Goal: Task Accomplishment & Management: Manage account settings

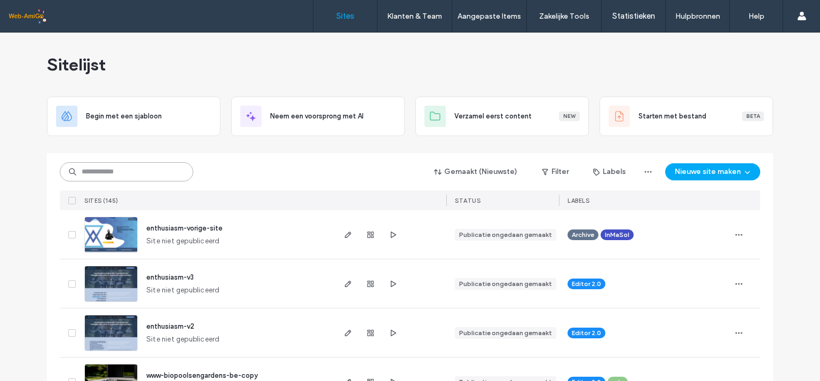
click at [99, 175] on input at bounding box center [126, 171] width 133 height 19
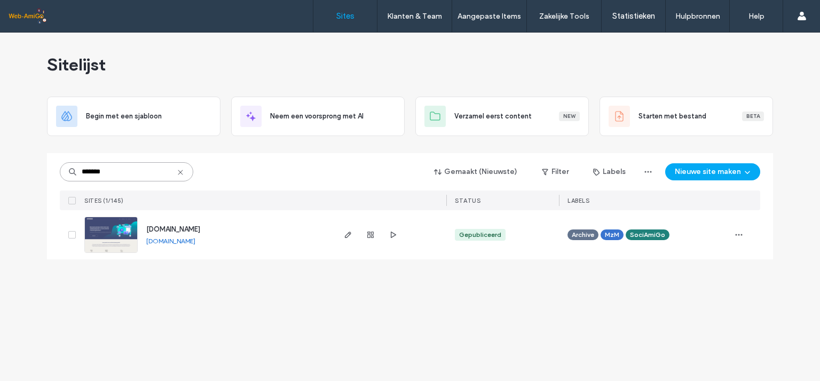
type input "*******"
click at [163, 228] on span "www.inmasol.eu" at bounding box center [173, 229] width 54 height 8
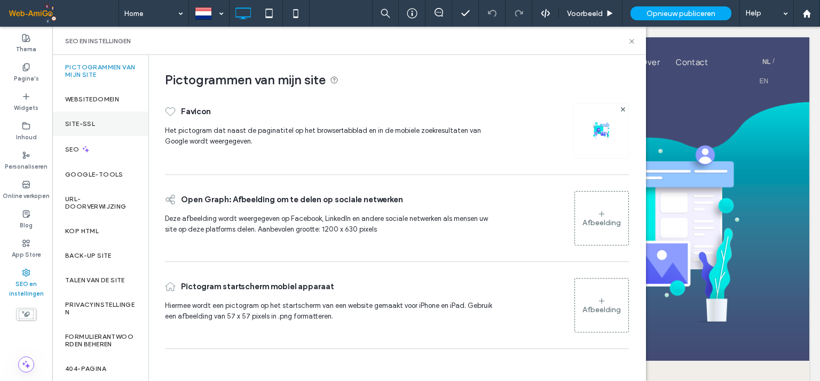
click at [90, 124] on label "Site-SSL" at bounding box center [80, 123] width 30 height 7
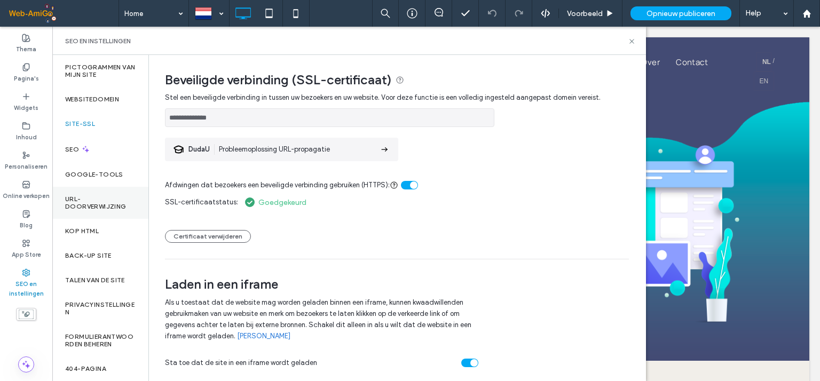
click at [90, 201] on label "URL-doorverwijzing" at bounding box center [100, 202] width 70 height 15
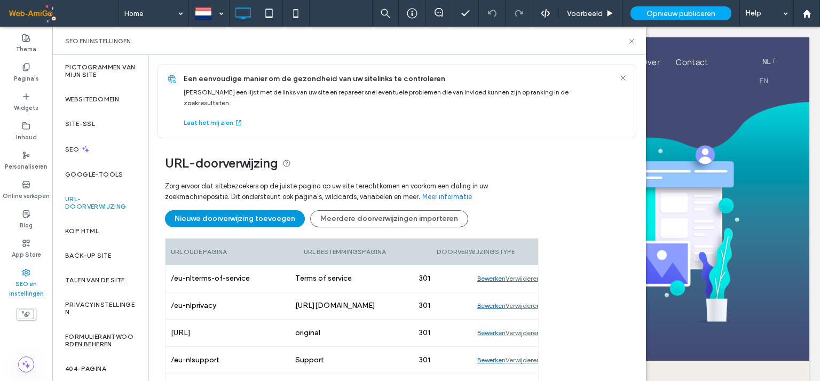
click at [254, 210] on button "Nieuwe doorverwijzing toevoegen" at bounding box center [235, 218] width 140 height 17
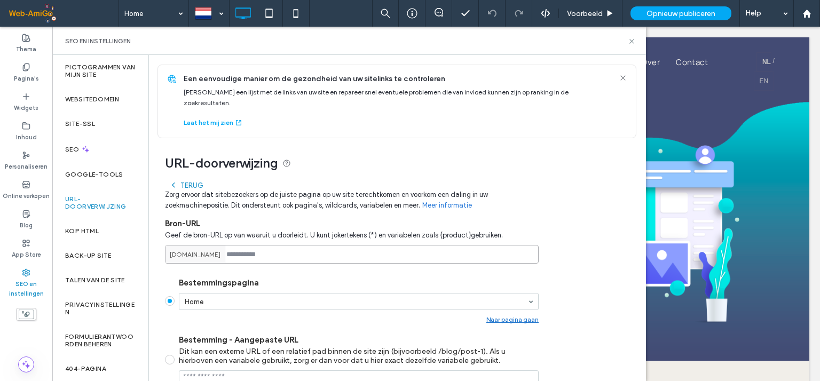
click at [250, 245] on input at bounding box center [352, 254] width 374 height 19
paste input "**********"
drag, startPoint x: 310, startPoint y: 243, endPoint x: 217, endPoint y: 241, distance: 92.9
click at [217, 245] on div "**********" at bounding box center [352, 254] width 374 height 19
click at [256, 245] on input "******" at bounding box center [352, 254] width 374 height 19
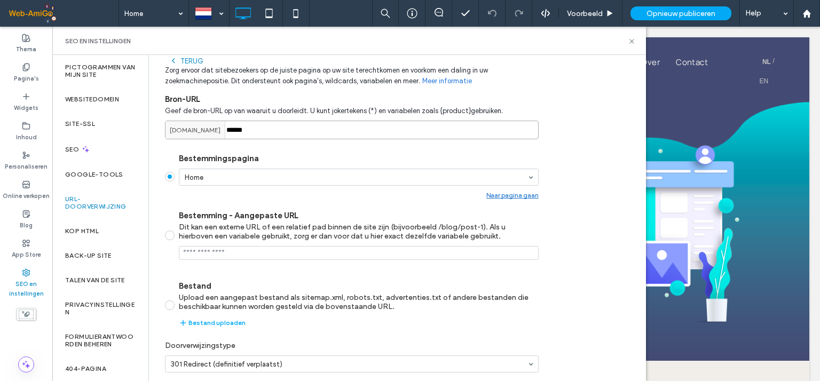
scroll to position [142, 0]
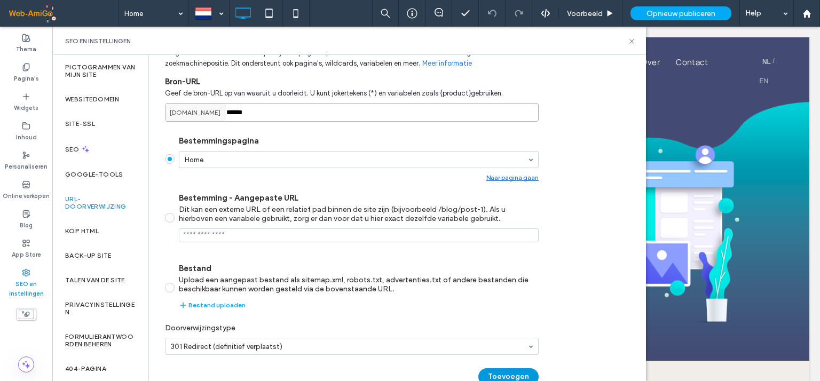
type input "******"
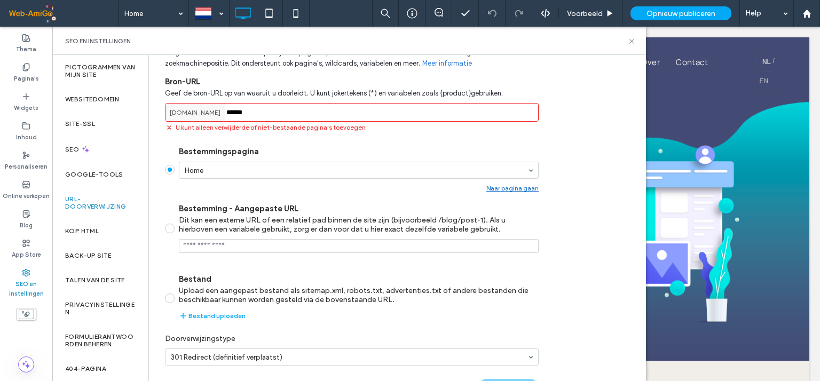
click at [506, 364] on div "Terug Zorg ervoor dat sitebezoekers op de juiste pagina op uw site terechtkomen…" at bounding box center [352, 220] width 374 height 373
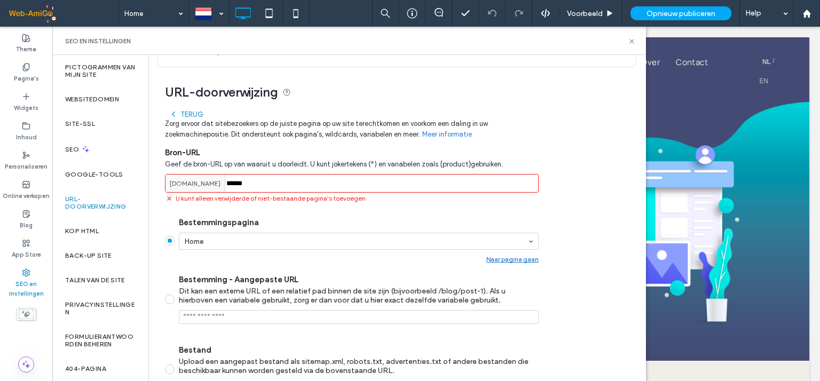
click at [232, 174] on input "******" at bounding box center [352, 183] width 374 height 19
click at [25, 71] on label "Pagina's" at bounding box center [26, 77] width 25 height 12
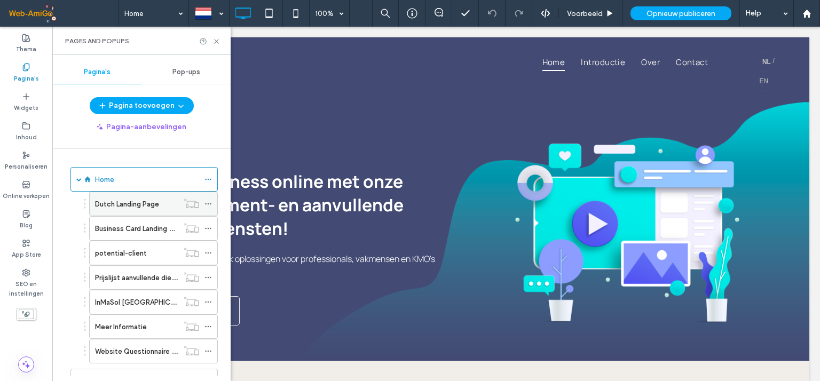
click at [132, 203] on label "Dutch Landing Page" at bounding box center [127, 204] width 64 height 19
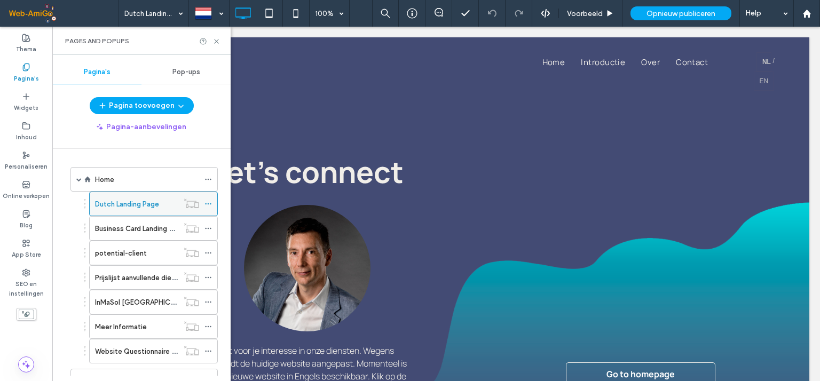
click at [210, 203] on icon at bounding box center [207, 203] width 7 height 7
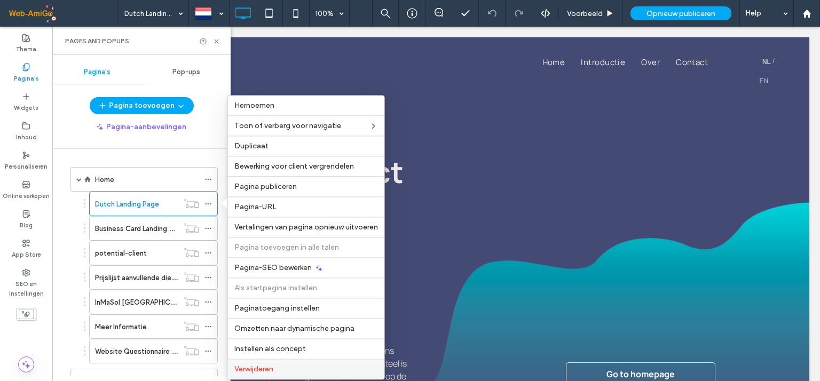
click at [273, 364] on span "Verwijderen" at bounding box center [253, 368] width 39 height 9
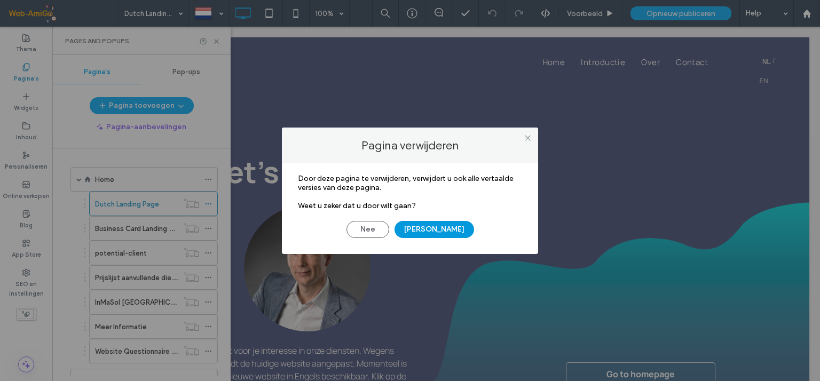
click at [427, 229] on button "[PERSON_NAME]" at bounding box center [434, 229] width 80 height 17
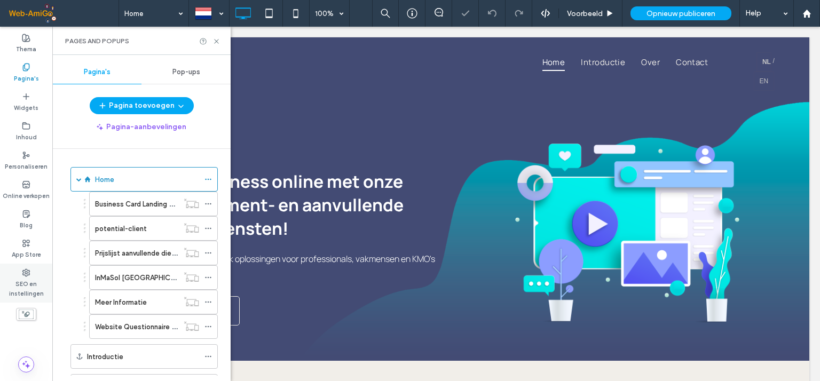
click at [34, 282] on label "SEO en instellingen" at bounding box center [26, 287] width 52 height 21
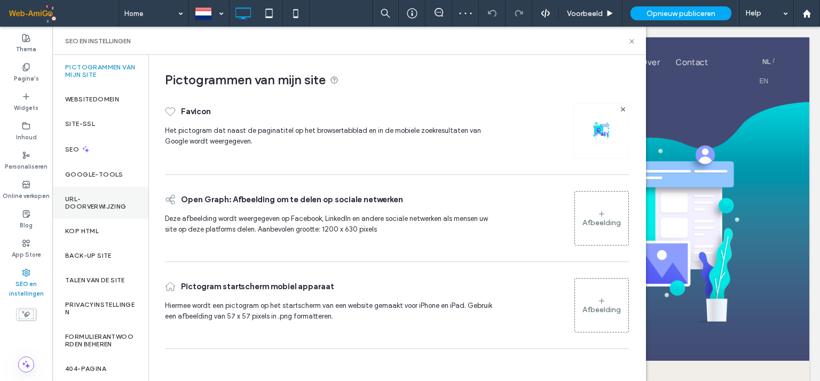
click at [89, 200] on label "URL-doorverwijzing" at bounding box center [100, 202] width 70 height 15
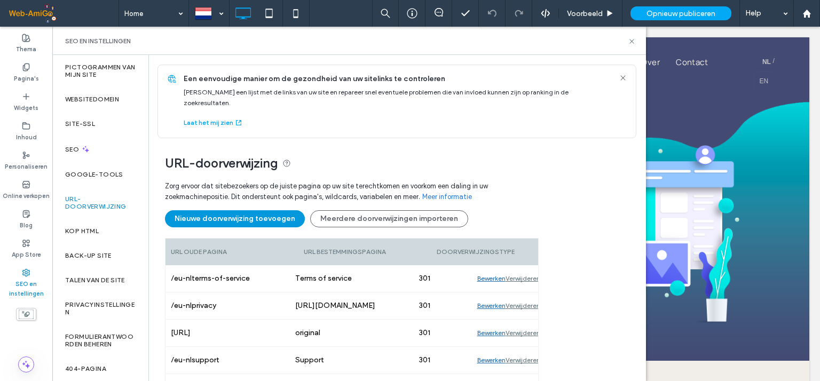
click at [240, 210] on button "Nieuwe doorverwijzing toevoegen" at bounding box center [235, 218] width 140 height 17
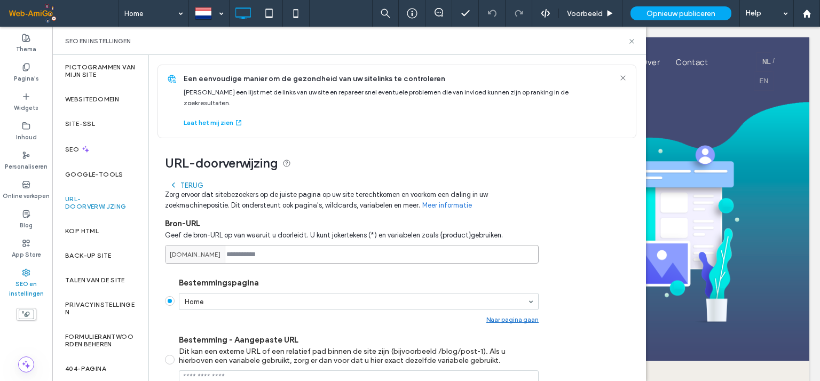
click at [259, 245] on input at bounding box center [352, 254] width 374 height 19
paste input "******"
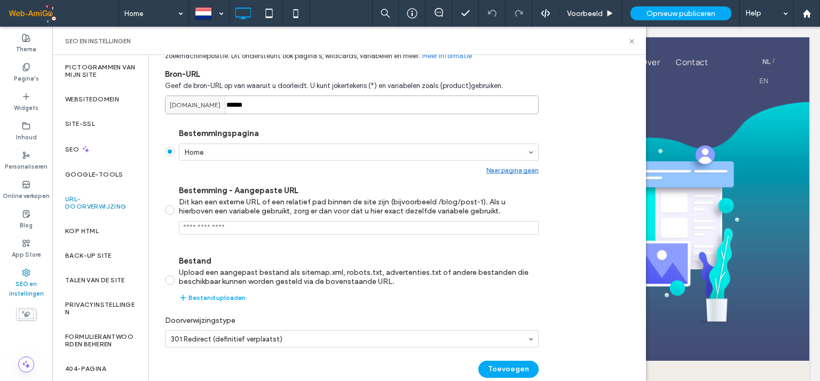
scroll to position [156, 0]
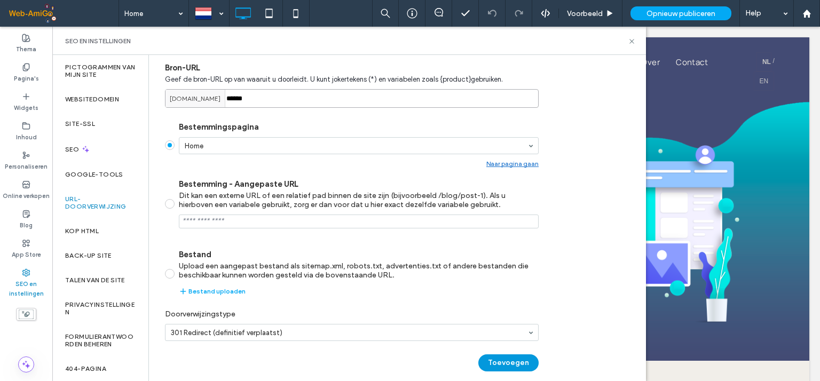
type input "******"
click at [512, 354] on button "Toevoegen" at bounding box center [508, 362] width 60 height 17
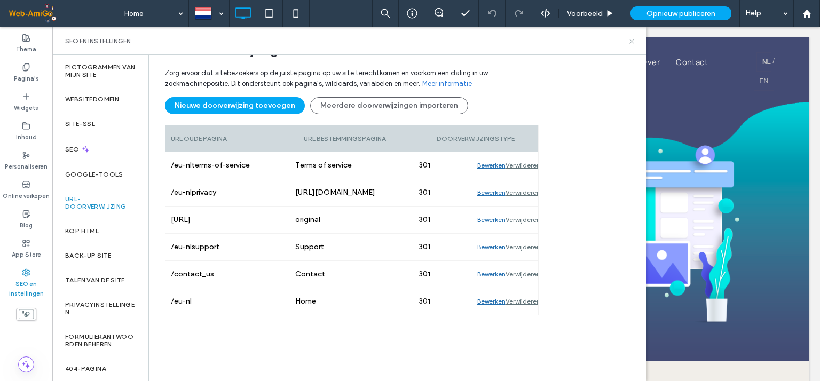
click at [630, 39] on icon at bounding box center [631, 41] width 8 height 8
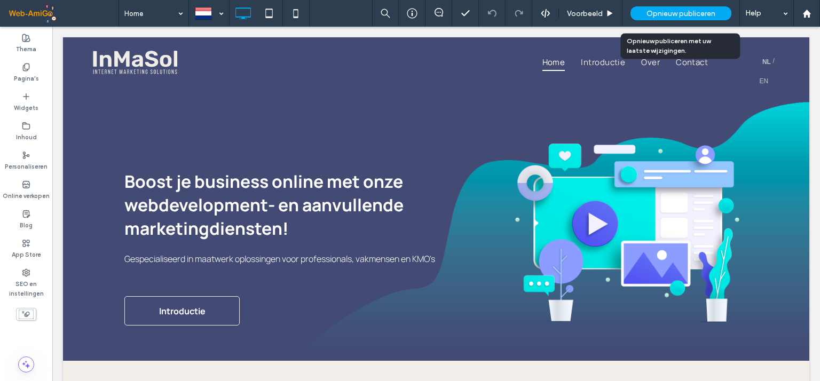
click at [659, 13] on span "Opnieuw publiceren" at bounding box center [680, 13] width 69 height 9
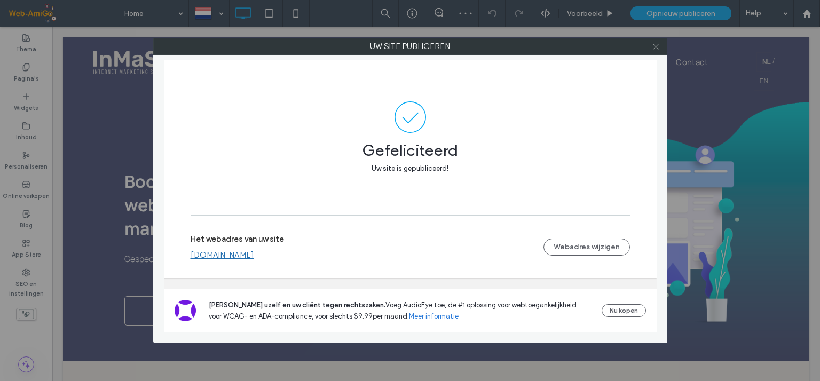
click at [655, 44] on icon at bounding box center [655, 47] width 8 height 8
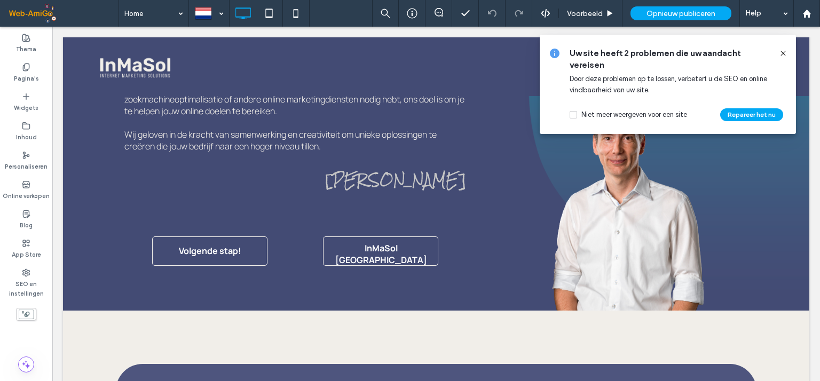
scroll to position [782, 0]
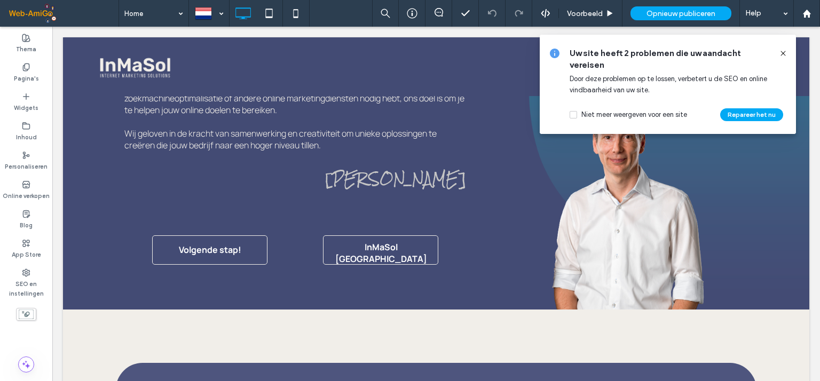
drag, startPoint x: 780, startPoint y: 52, endPoint x: 693, endPoint y: 43, distance: 87.4
click at [780, 52] on icon at bounding box center [782, 53] width 9 height 9
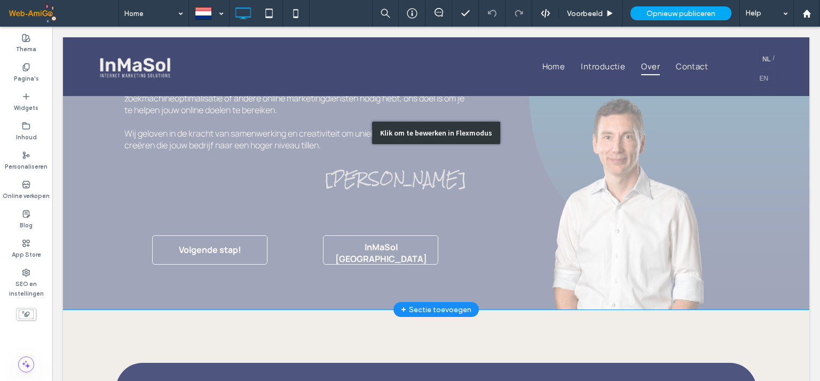
click at [334, 249] on div "Klik om te bewerken in Flexmodus" at bounding box center [436, 132] width 746 height 353
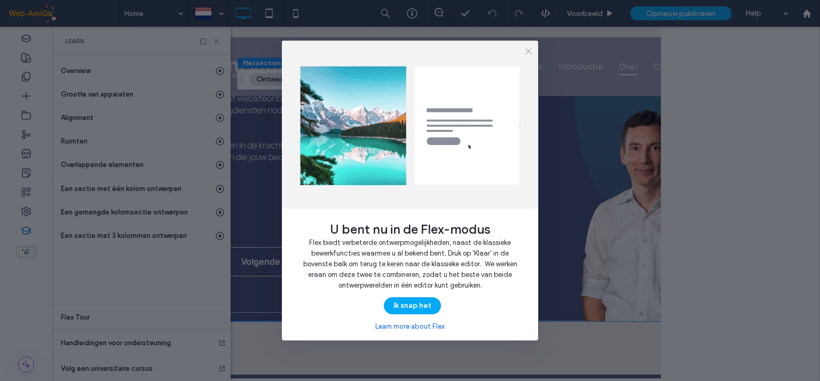
scroll to position [0, 122]
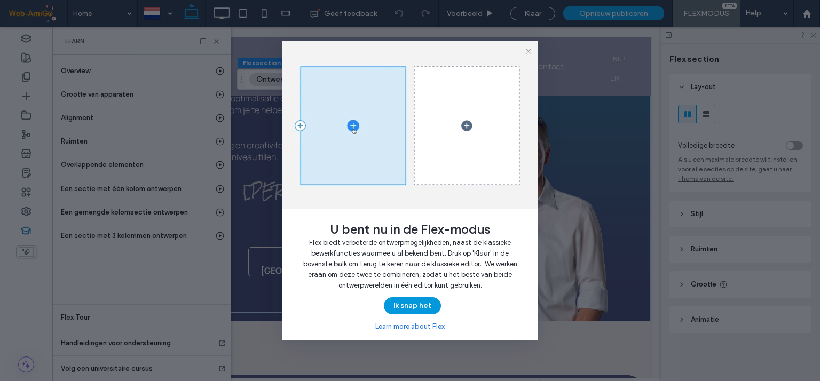
drag, startPoint x: 420, startPoint y: 304, endPoint x: 296, endPoint y: 275, distance: 128.3
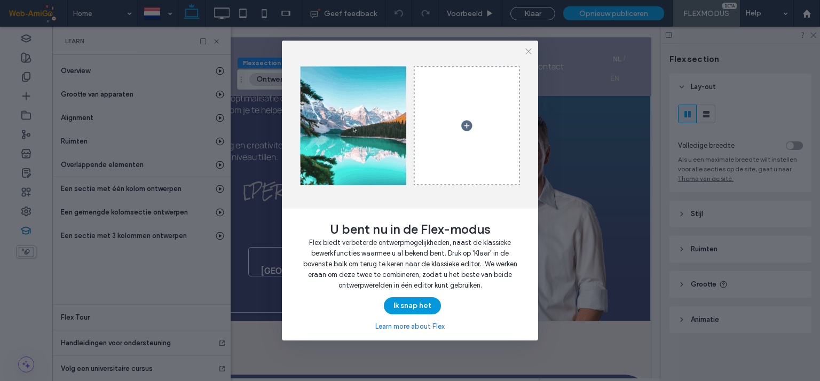
click at [420, 304] on button "Ik snap het" at bounding box center [412, 305] width 57 height 17
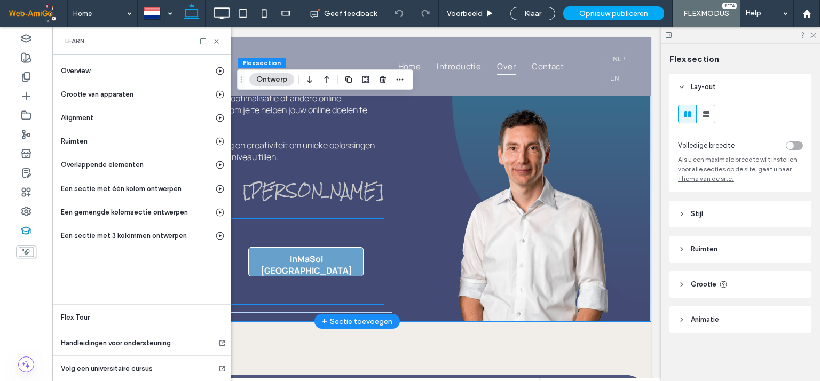
click at [309, 274] on span "InMaSol [GEOGRAPHIC_DATA]" at bounding box center [306, 265] width 112 height 34
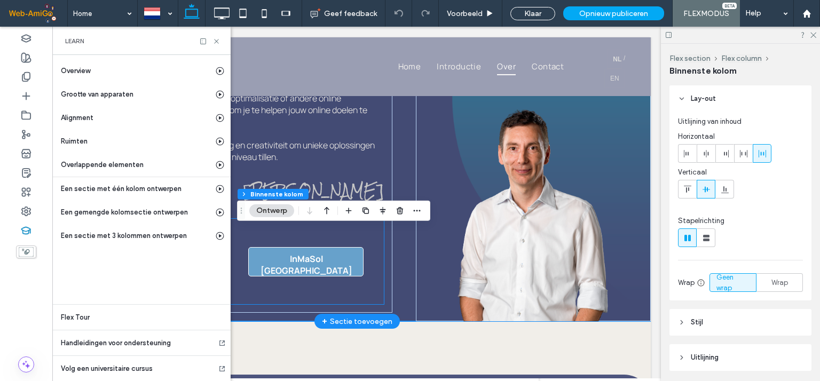
type input "**"
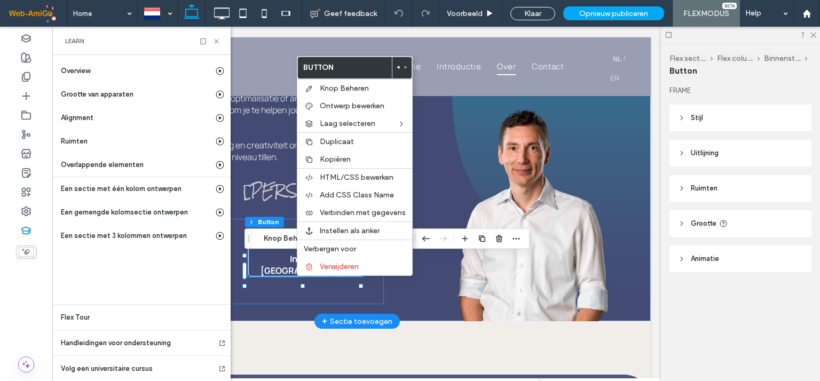
click at [278, 300] on div "Volgende stap! InMaSol [GEOGRAPHIC_DATA]" at bounding box center [228, 261] width 312 height 85
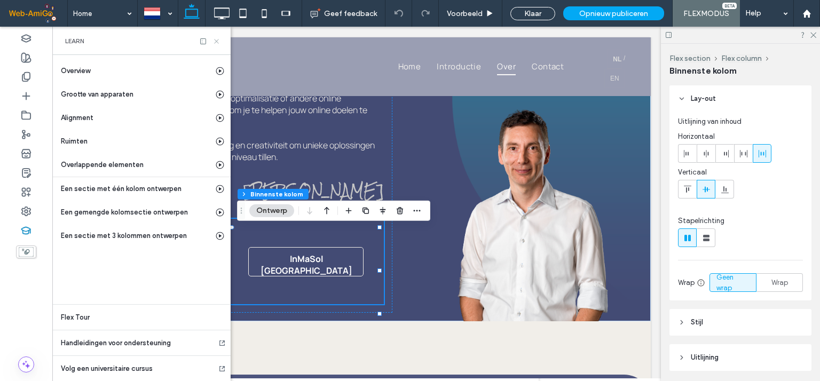
drag, startPoint x: 214, startPoint y: 40, endPoint x: 161, endPoint y: 22, distance: 56.4
click at [214, 40] on icon at bounding box center [216, 41] width 8 height 8
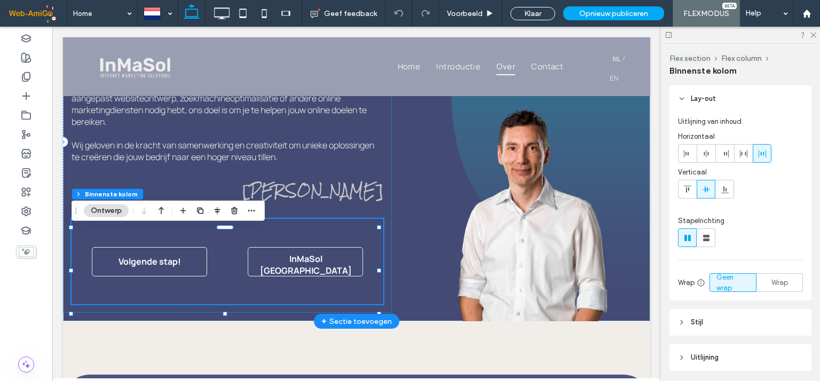
click at [267, 298] on div "Volgende stap! InMaSol [GEOGRAPHIC_DATA]" at bounding box center [227, 261] width 312 height 85
click at [270, 275] on link "InMaSol [GEOGRAPHIC_DATA]" at bounding box center [305, 261] width 115 height 29
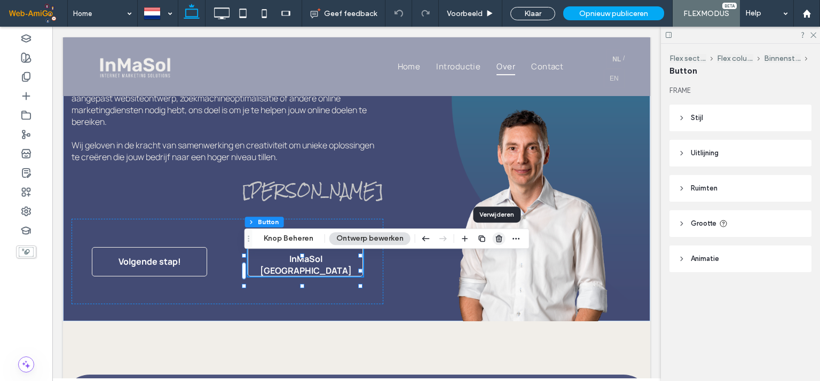
click at [495, 239] on icon "button" at bounding box center [499, 238] width 9 height 9
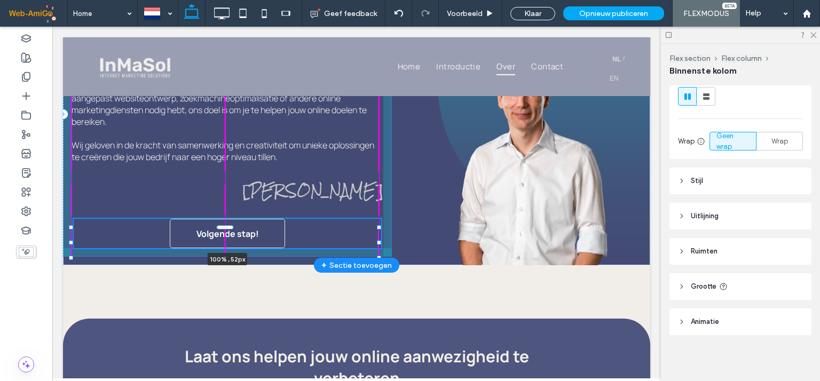
scroll to position [142, 0]
drag, startPoint x: 225, startPoint y: 315, endPoint x: 226, endPoint y: 266, distance: 48.6
click at [226, 265] on div "InMaSol, jouw online partner! Met meer dan 25 jaar ervaring in ondernemerschap,…" at bounding box center [356, 112] width 587 height 306
type input "**"
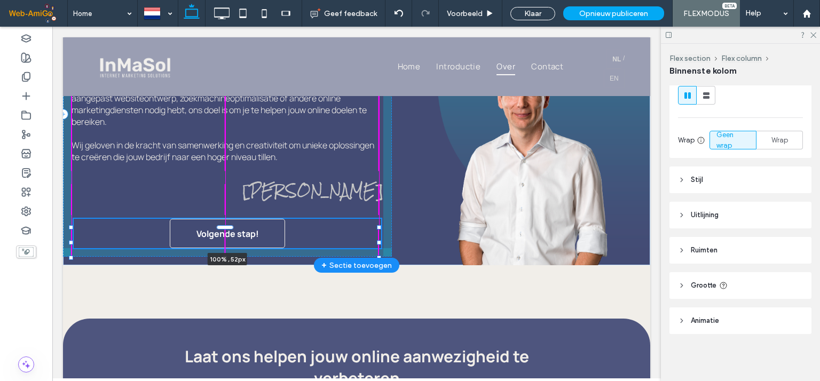
type input "**"
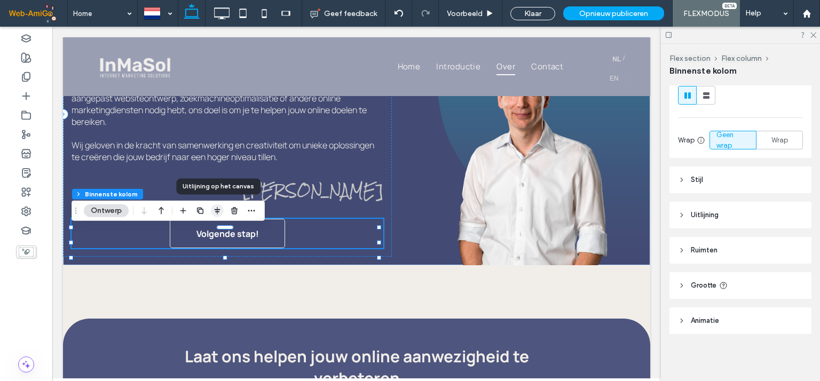
click at [216, 210] on icon "button" at bounding box center [217, 210] width 9 height 9
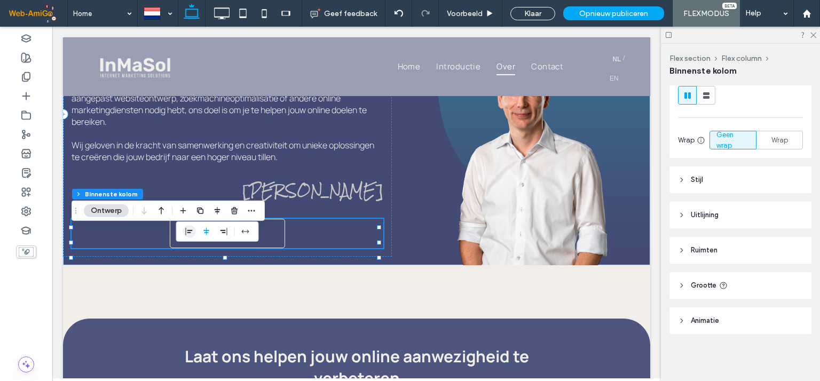
click at [190, 230] on use "flex-start" at bounding box center [189, 231] width 7 height 7
click at [303, 244] on div "Volgende stap! 100% , 52px" at bounding box center [227, 233] width 312 height 29
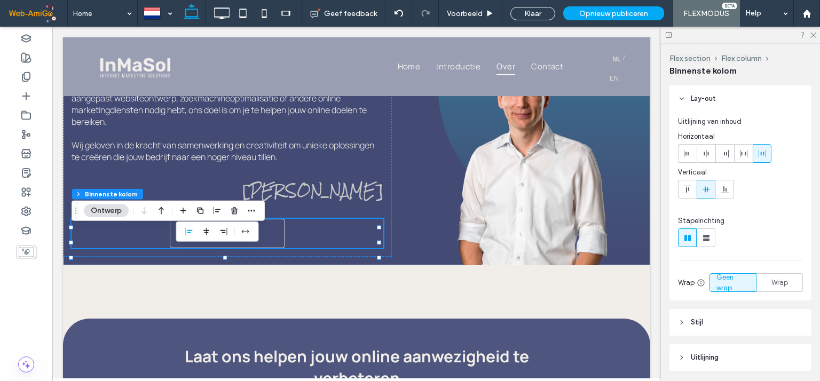
scroll to position [0, 0]
click at [690, 153] on icon at bounding box center [687, 153] width 9 height 9
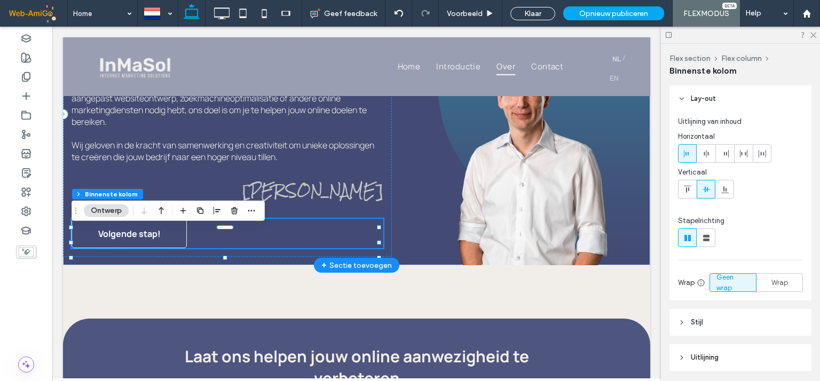
click at [302, 248] on div "Volgende stap!" at bounding box center [227, 233] width 312 height 29
click at [216, 211] on use "button" at bounding box center [216, 210] width 7 height 7
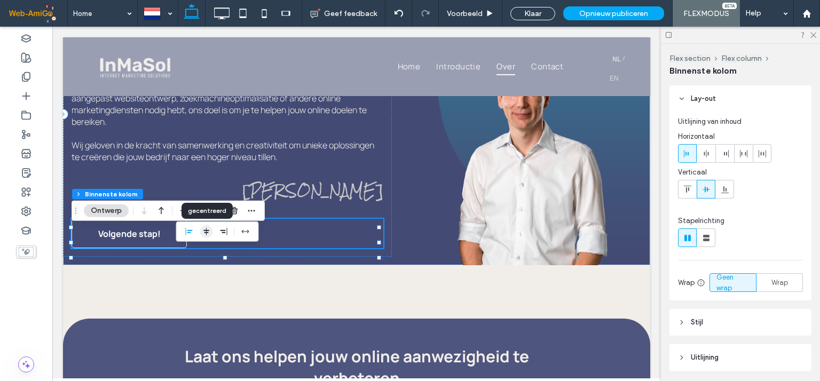
click at [205, 232] on icon "center" at bounding box center [206, 231] width 9 height 9
type input "**"
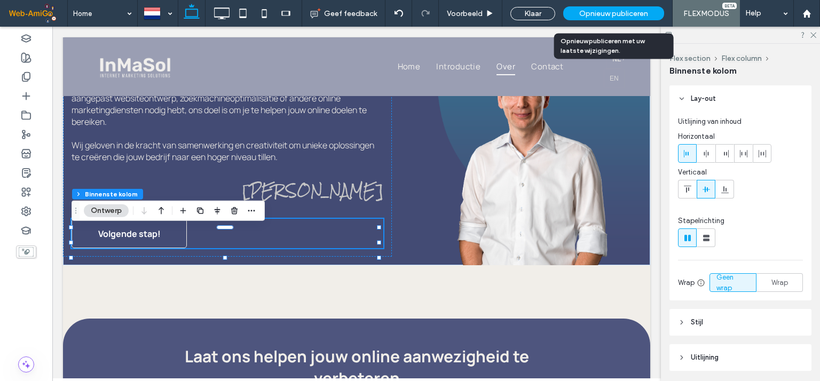
click at [611, 13] on span "Opnieuw publiceren" at bounding box center [613, 13] width 69 height 9
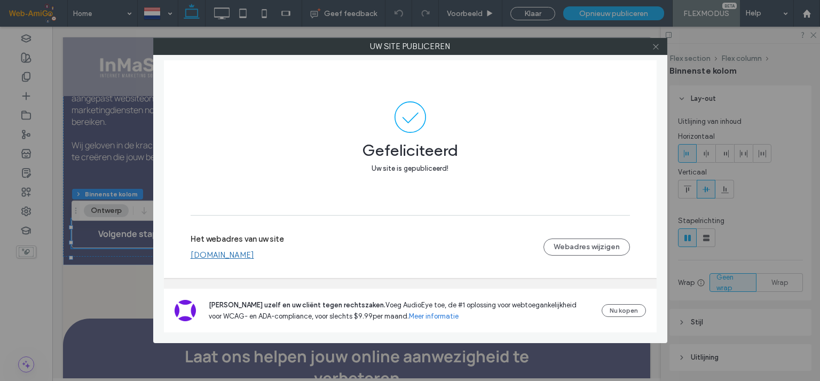
click at [651, 47] on icon at bounding box center [655, 47] width 8 height 8
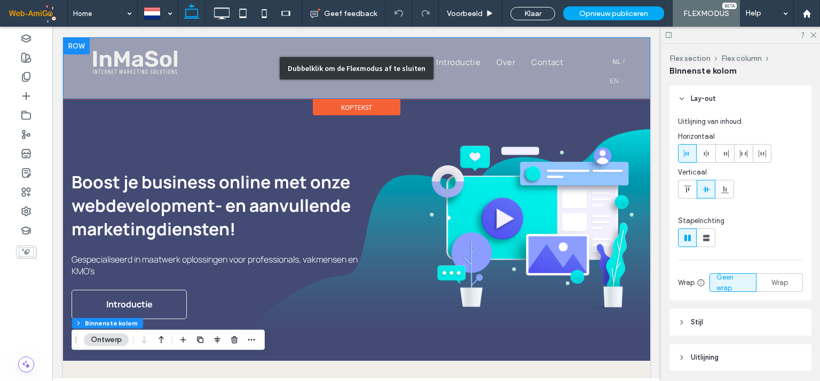
click at [600, 68] on div "Dubbelklik om de Flexmodus af te sluiten" at bounding box center [356, 67] width 587 height 61
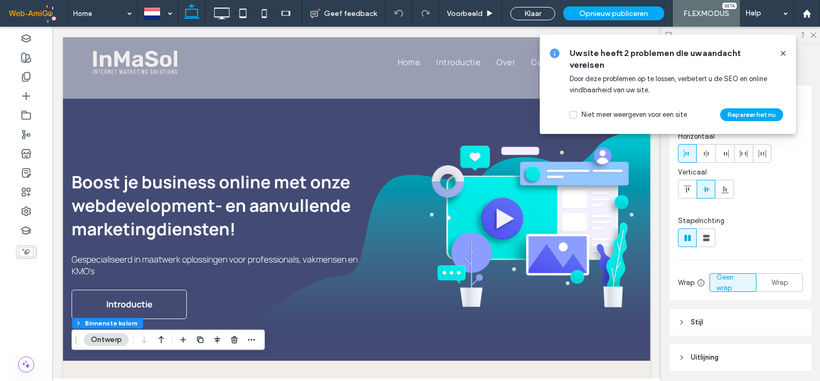
click at [781, 51] on use at bounding box center [782, 53] width 5 height 5
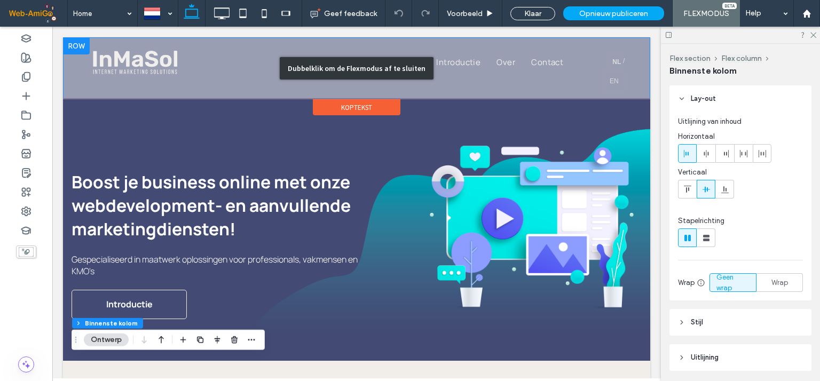
click at [446, 76] on div "Dubbelklik om de Flexmodus af te sluiten" at bounding box center [356, 67] width 587 height 61
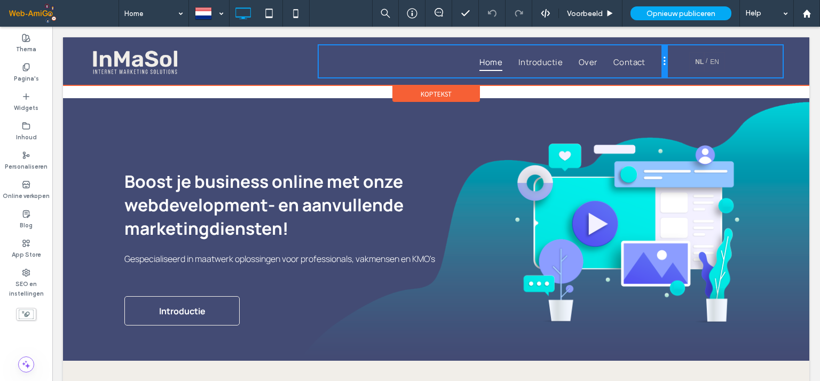
drag, startPoint x: 720, startPoint y: 67, endPoint x: 682, endPoint y: 70, distance: 38.0
click at [682, 70] on div "Click To Paste Click To Paste Click To Paste Click To Paste Click To Paste Home…" at bounding box center [435, 61] width 703 height 32
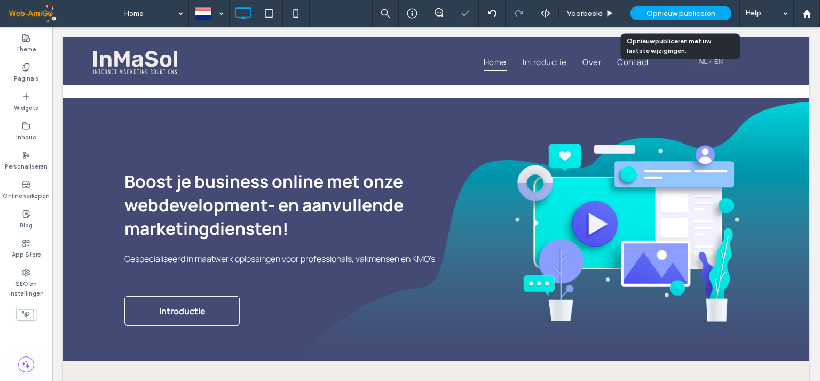
click at [695, 10] on span "Opnieuw publiceren" at bounding box center [680, 13] width 69 height 9
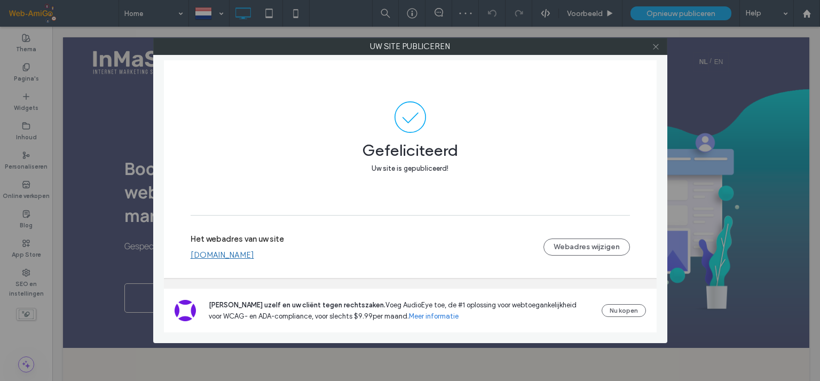
click at [656, 47] on use at bounding box center [655, 46] width 5 height 5
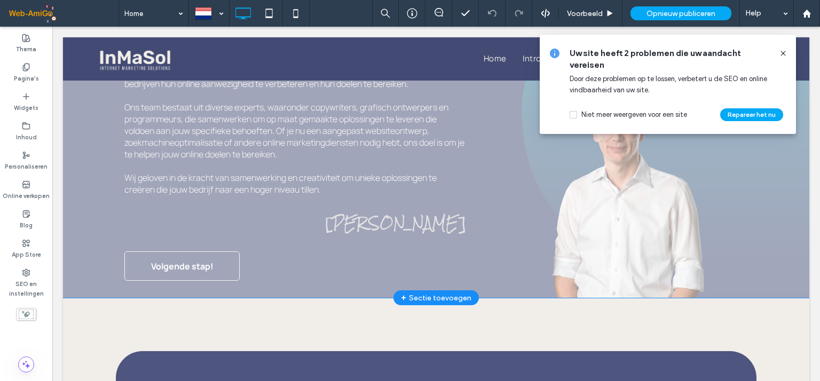
scroll to position [721, 0]
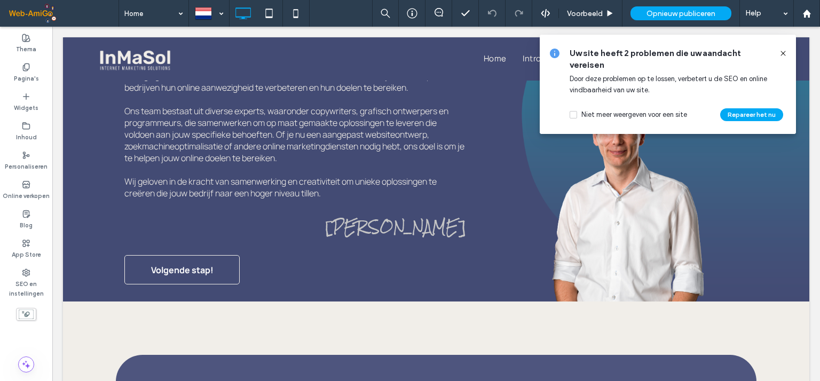
click at [783, 51] on icon at bounding box center [782, 53] width 9 height 9
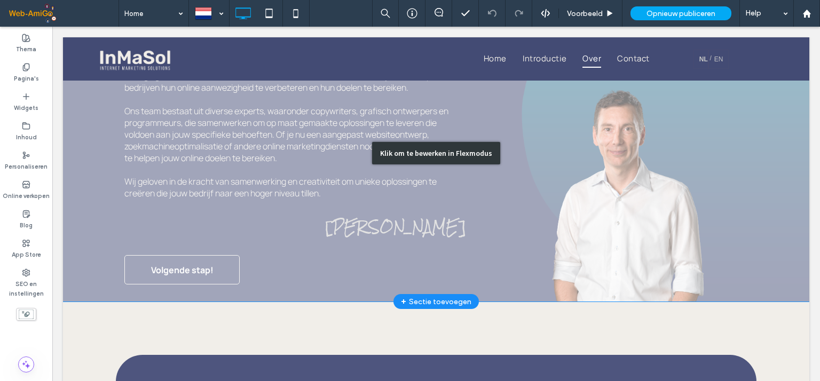
click at [310, 219] on div "Klik om te bewerken in Flexmodus" at bounding box center [436, 152] width 746 height 297
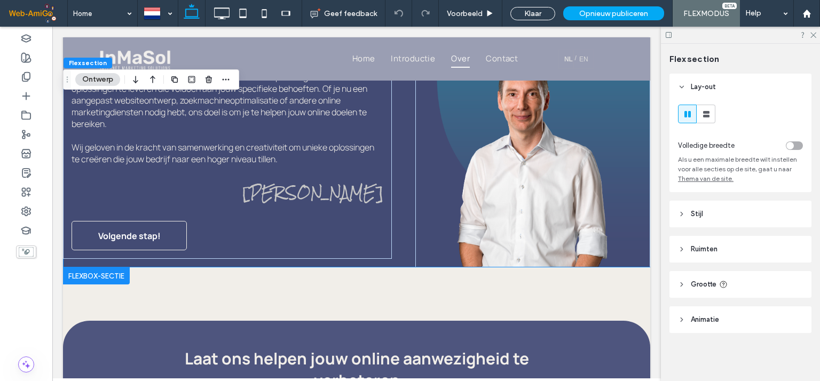
scroll to position [793, 0]
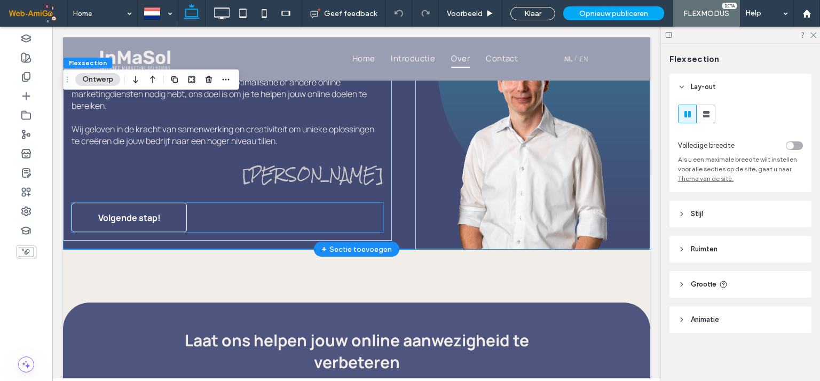
click at [200, 226] on div "Volgende stap!" at bounding box center [227, 217] width 312 height 29
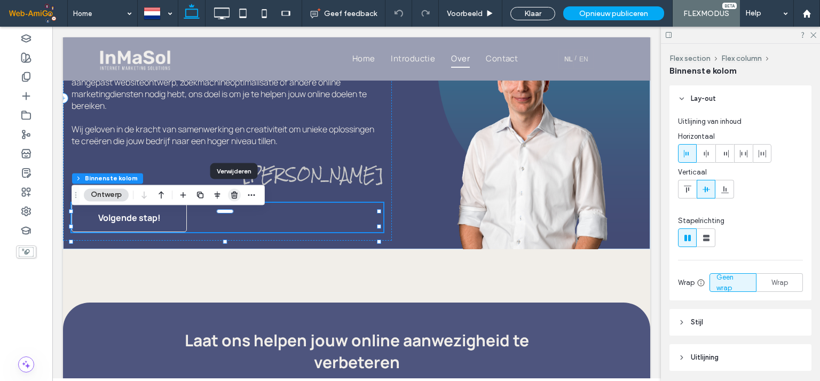
click at [234, 196] on icon "button" at bounding box center [234, 194] width 9 height 9
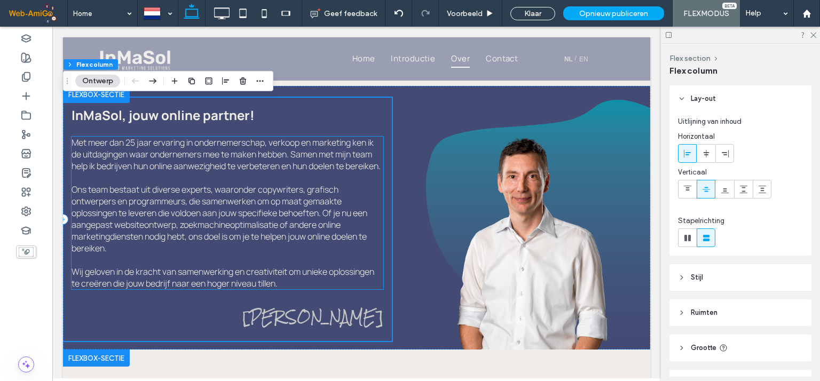
scroll to position [579, 0]
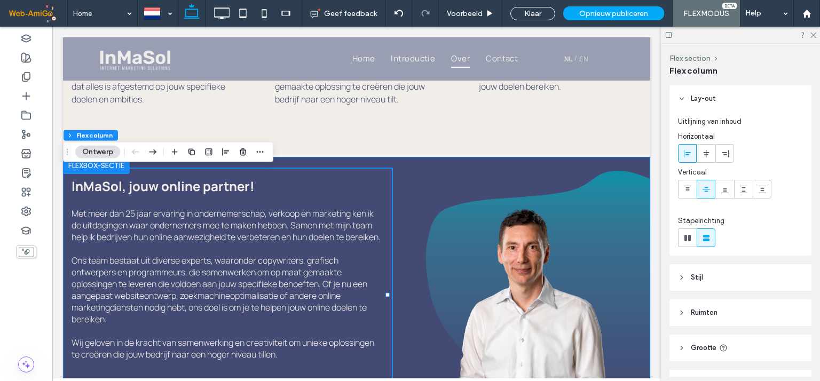
click at [406, 177] on div "InMaSol, jouw online partner! Met meer dan 25 jaar ervaring in ondernemerschap,…" at bounding box center [356, 289] width 587 height 264
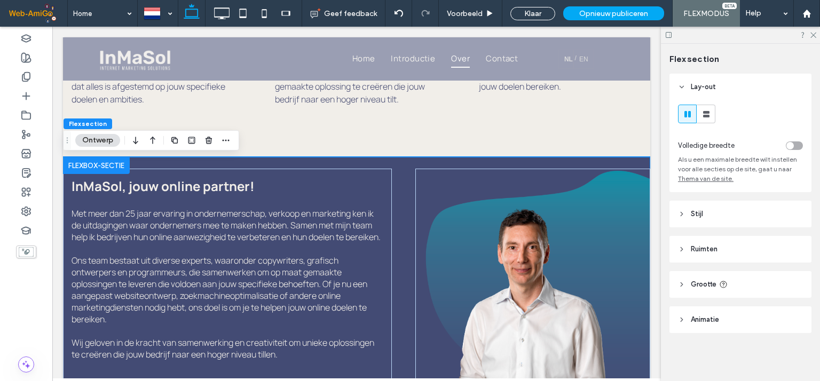
click at [715, 250] on span "Ruimten" at bounding box center [703, 249] width 27 height 11
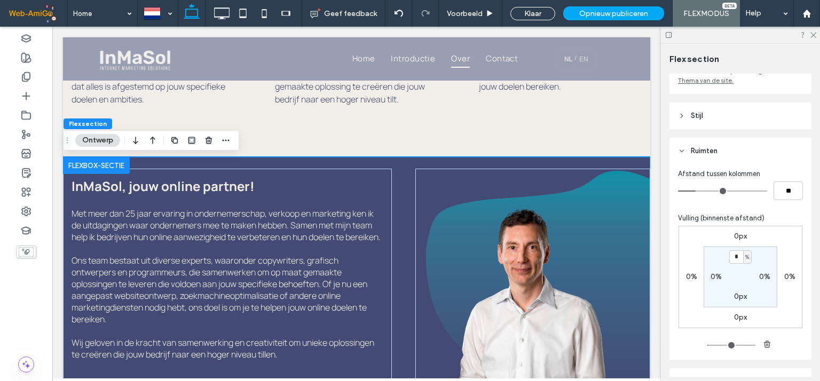
scroll to position [142, 0]
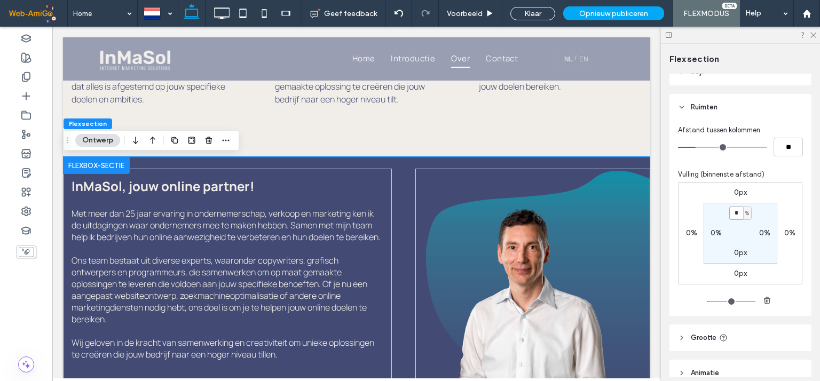
click at [729, 215] on input "*" at bounding box center [736, 212] width 14 height 13
type input "*"
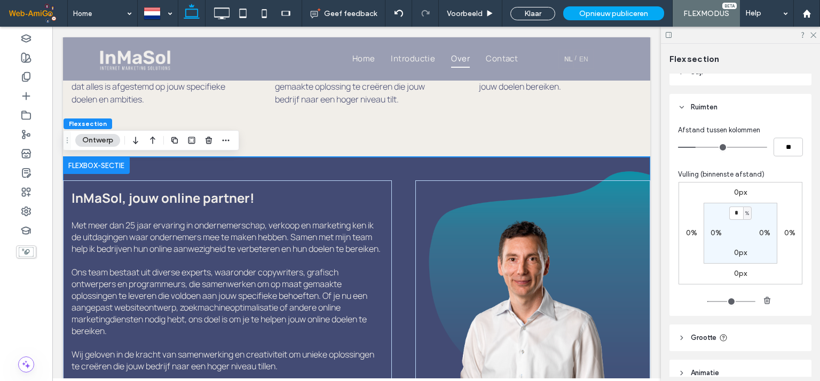
click at [738, 256] on label "0px" at bounding box center [740, 252] width 13 height 9
type input "*"
click at [744, 256] on span "px" at bounding box center [746, 253] width 5 height 11
click at [742, 286] on span "%" at bounding box center [740, 289] width 6 height 11
click at [734, 254] on input "*" at bounding box center [736, 253] width 14 height 13
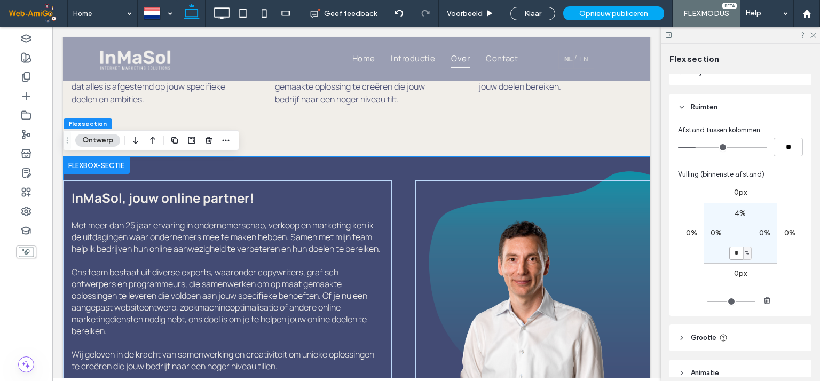
type input "*"
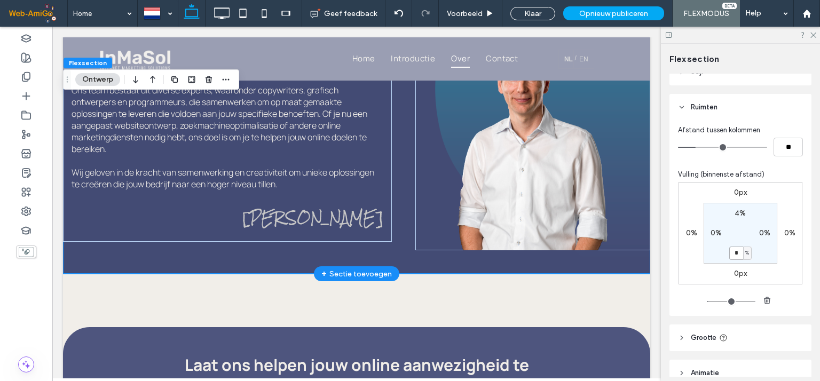
scroll to position [793, 0]
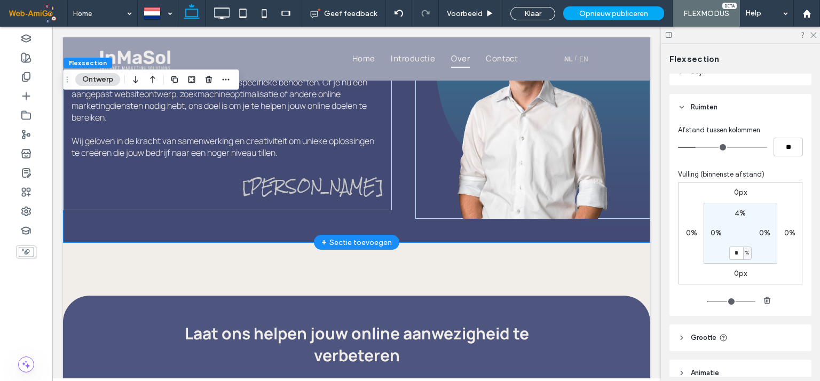
click at [389, 226] on div "InMaSol, jouw online partner! Met meer dan 25 jaar ervaring in ondernemerschap,…" at bounding box center [356, 92] width 587 height 299
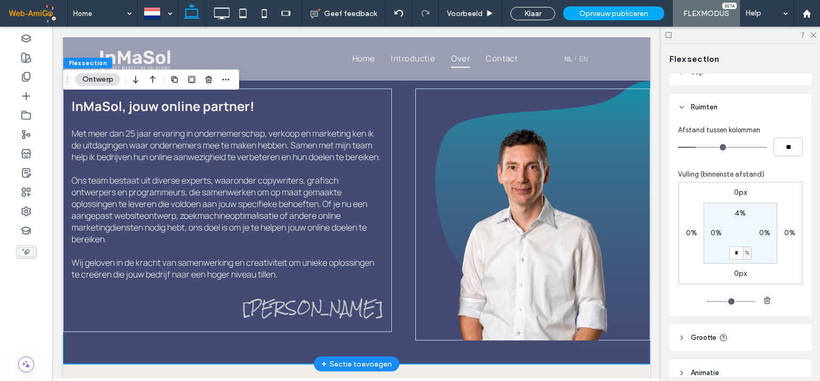
scroll to position [650, 0]
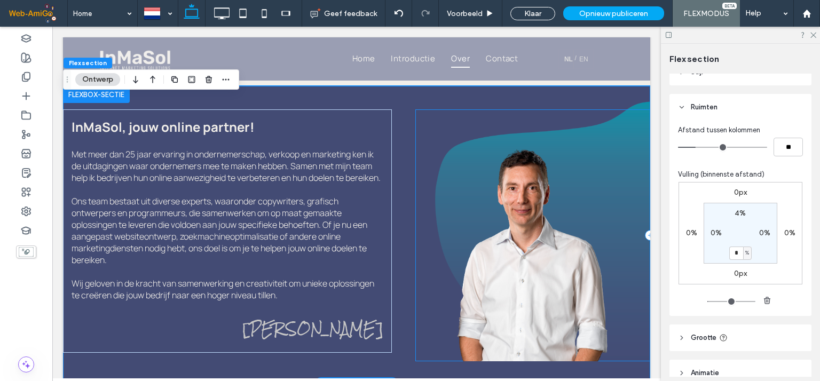
click at [429, 175] on div at bounding box center [532, 235] width 235 height 252
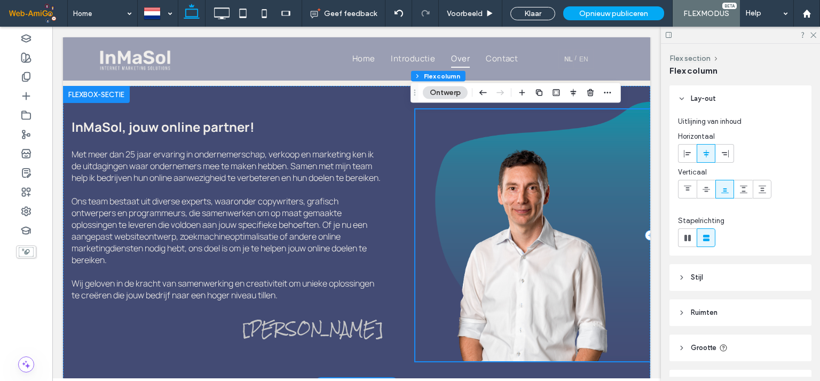
scroll to position [721, 0]
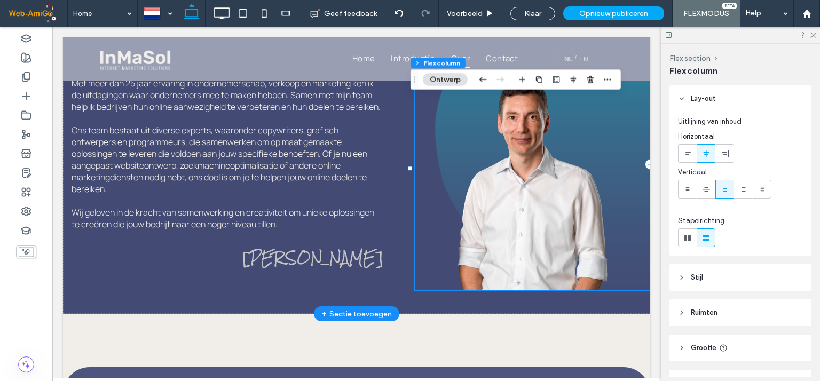
click at [431, 290] on div at bounding box center [532, 164] width 235 height 252
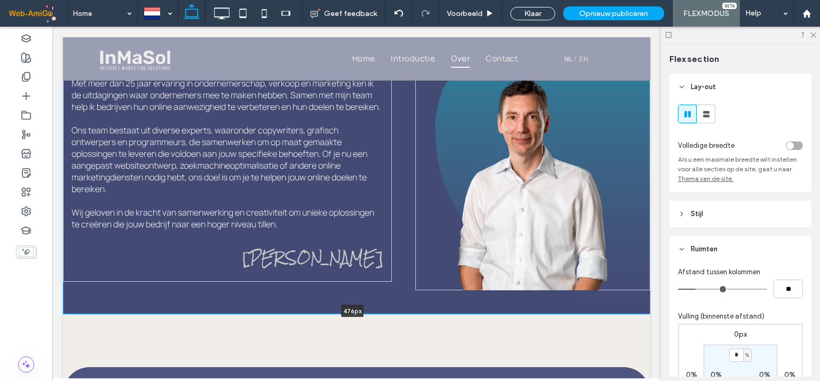
drag, startPoint x: 466, startPoint y: 321, endPoint x: 471, endPoint y: 268, distance: 53.1
click at [471, 268] on div "InMaSol, jouw online partner! Met meer dan 25 jaar ervaring in ondernemerschap,…" at bounding box center [356, 164] width 587 height 299
type input "***"
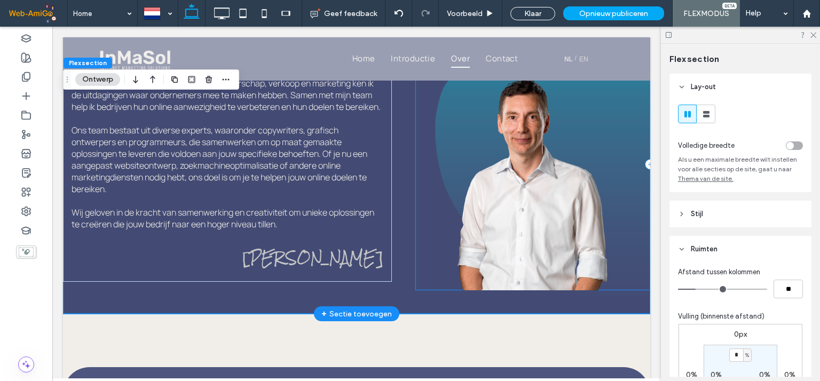
click at [435, 289] on div at bounding box center [532, 164] width 235 height 252
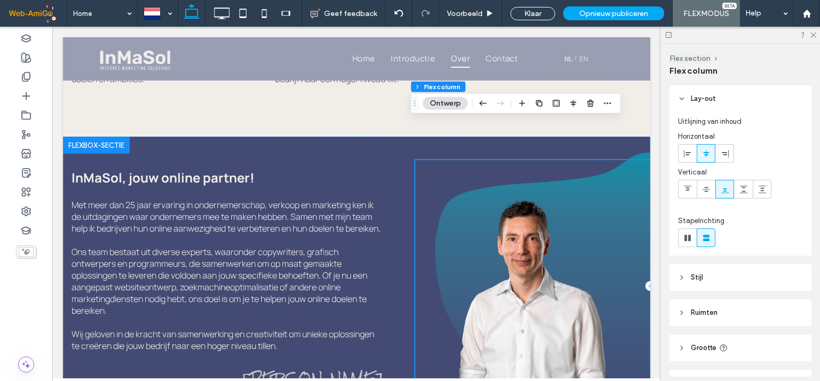
scroll to position [579, 0]
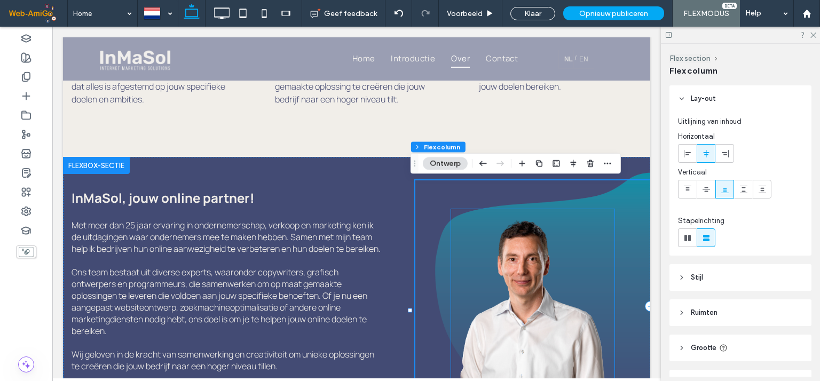
click at [523, 229] on img at bounding box center [532, 320] width 163 height 223
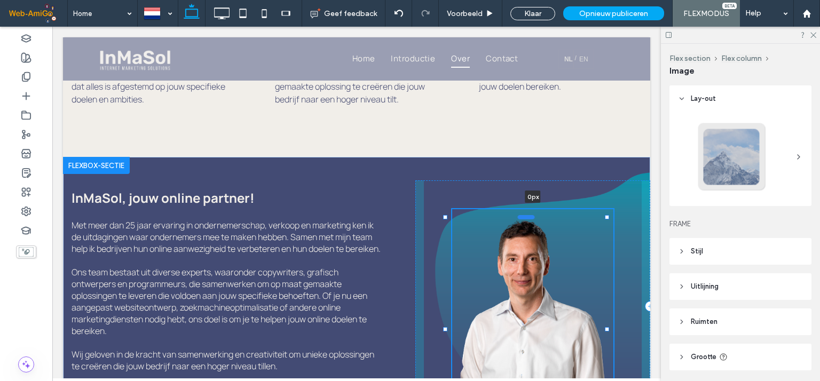
click at [528, 219] on div at bounding box center [526, 217] width 17 height 4
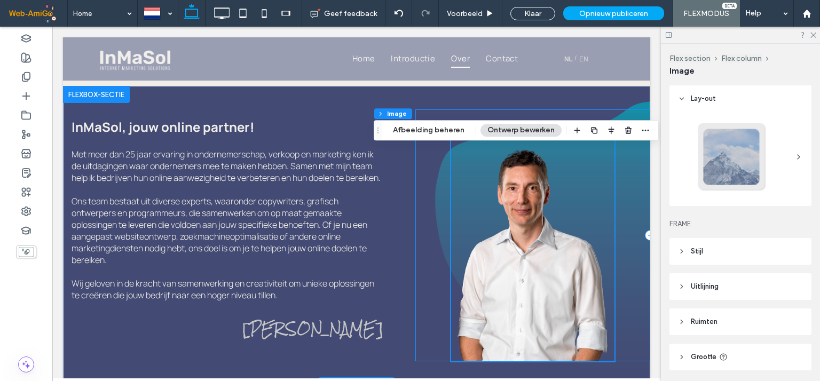
scroll to position [721, 0]
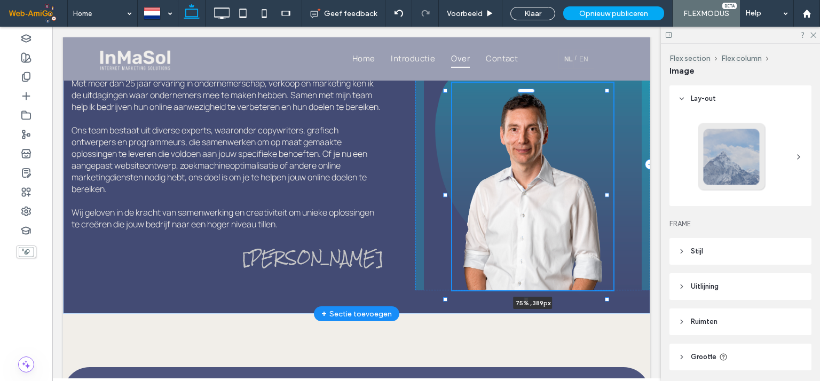
drag, startPoint x: 525, startPoint y: 299, endPoint x: 525, endPoint y: 283, distance: 15.5
click at [525, 283] on div "InMaSol, jouw online partner! Met meer dan 25 jaar ervaring in ondernemerschap,…" at bounding box center [356, 164] width 587 height 299
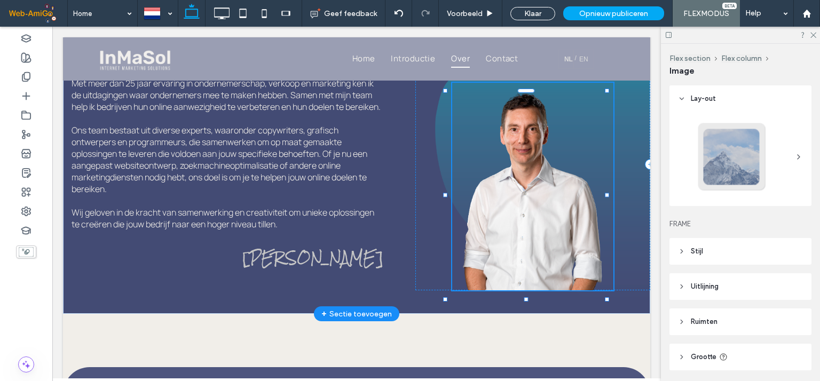
type input "***"
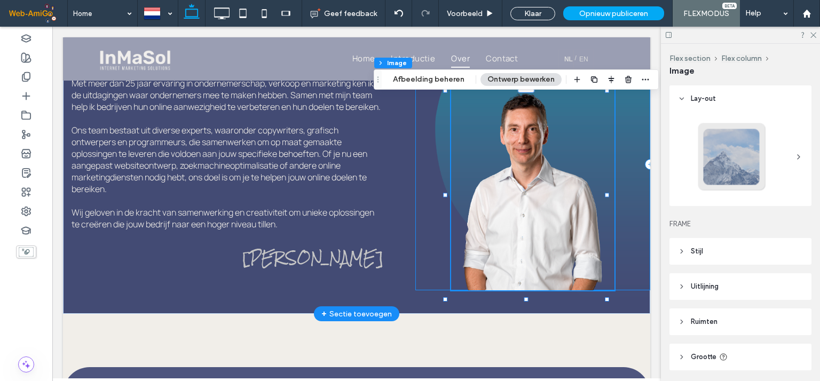
click at [434, 287] on div "75% , 389px" at bounding box center [532, 164] width 235 height 252
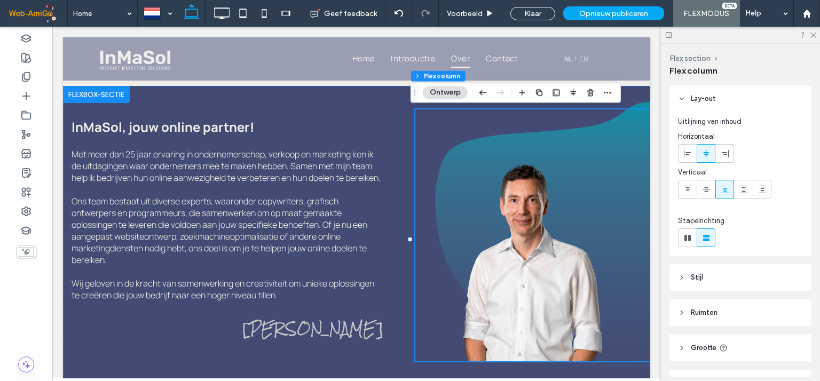
scroll to position [62, 0]
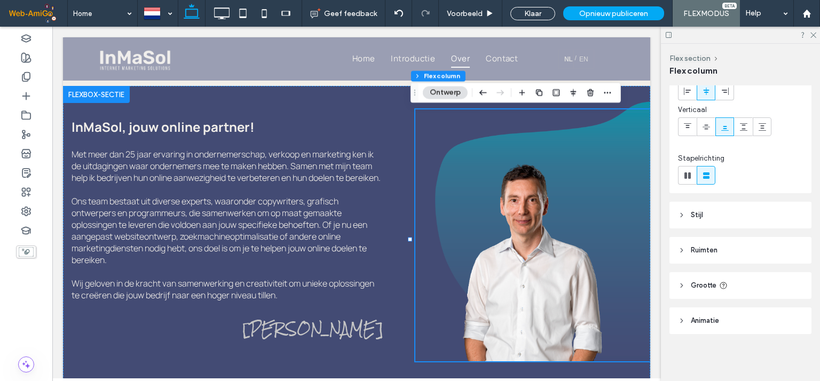
click at [703, 249] on span "Ruimten" at bounding box center [703, 250] width 27 height 11
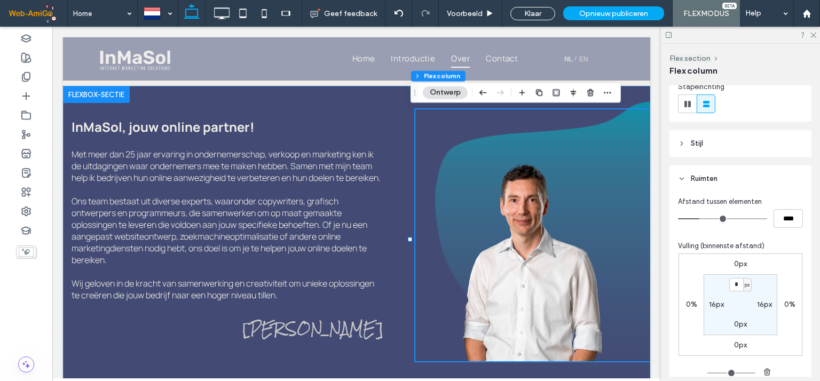
scroll to position [205, 0]
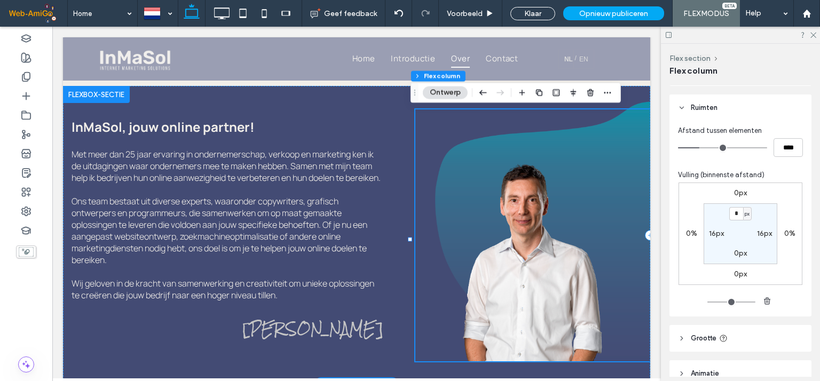
click at [482, 148] on div at bounding box center [532, 235] width 235 height 252
click at [563, 240] on img at bounding box center [532, 258] width 163 height 208
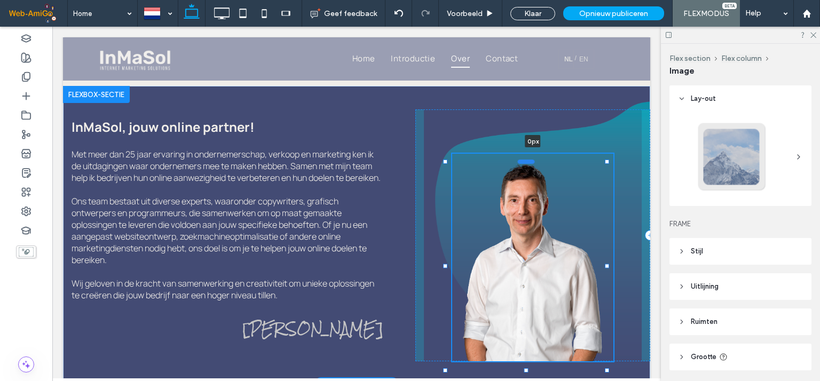
click at [530, 162] on div at bounding box center [526, 162] width 17 height 4
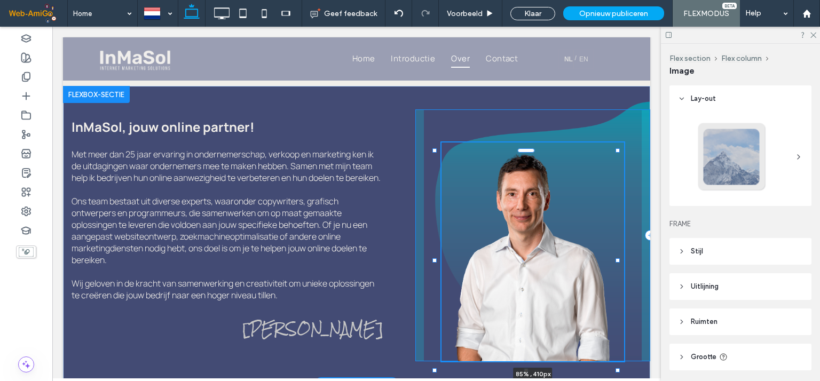
drag, startPoint x: 606, startPoint y: 164, endPoint x: 617, endPoint y: 153, distance: 15.5
click at [617, 153] on div at bounding box center [617, 150] width 4 height 4
type input "**"
type input "****"
type input "***"
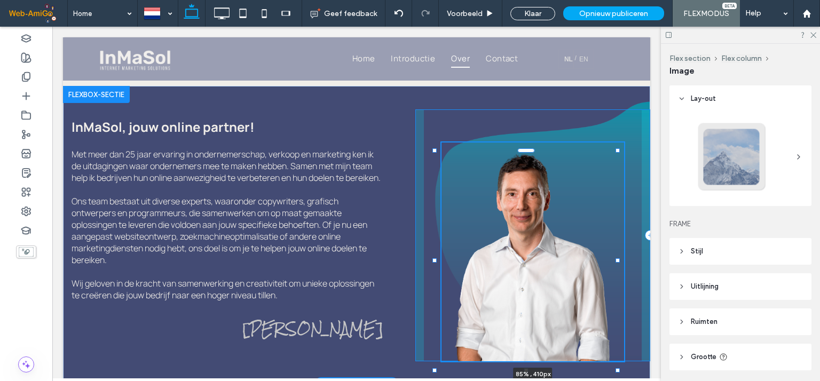
type input "***"
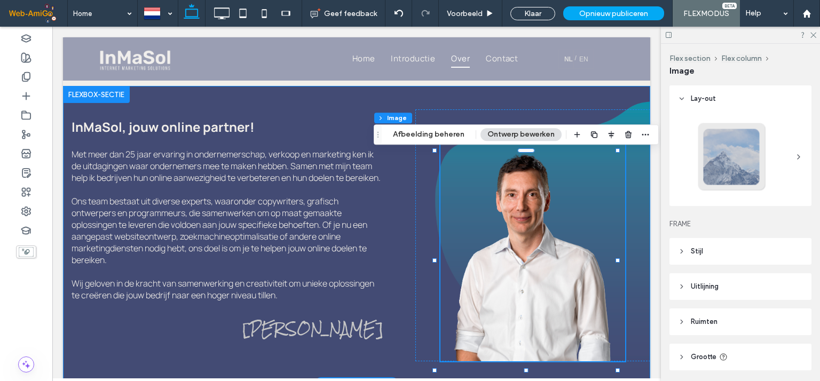
click at [387, 295] on div "InMaSol, jouw online partner! Met meer dan 25 jaar ervaring in ondernemerschap,…" at bounding box center [356, 235] width 587 height 299
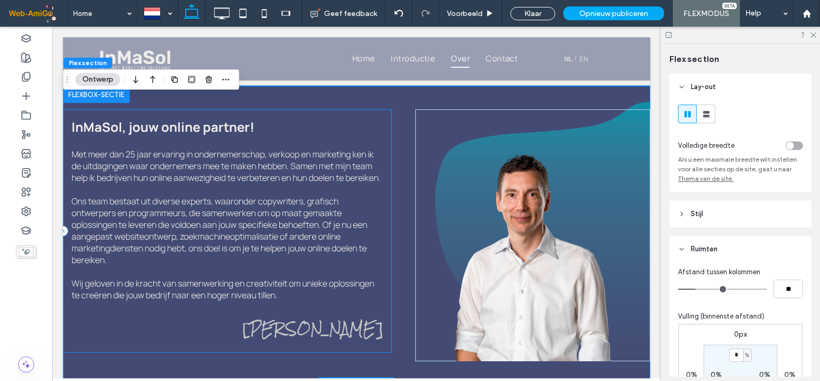
click at [374, 316] on div "InMaSol, jouw online partner! Met meer dan 25 jaar ervaring in ondernemerschap,…" at bounding box center [227, 230] width 329 height 243
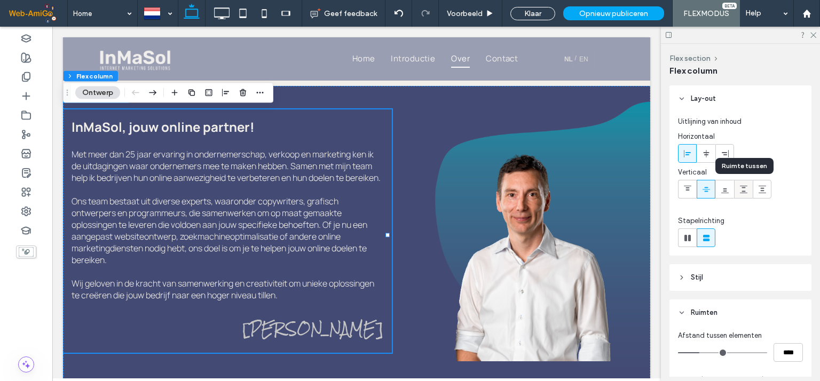
click at [744, 189] on icon at bounding box center [743, 189] width 9 height 9
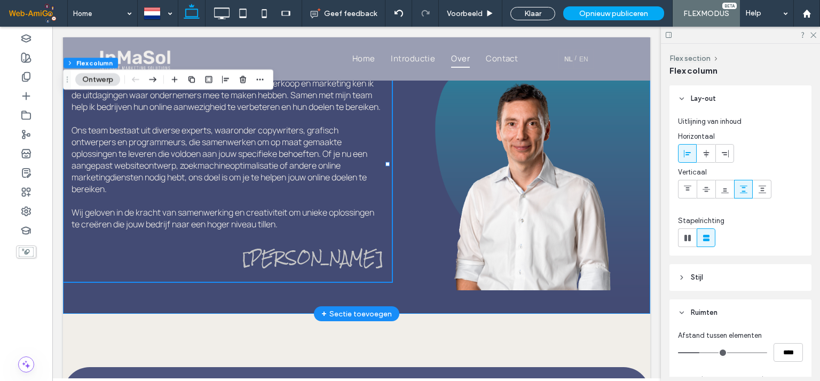
click at [434, 310] on div "InMaSol, jouw online partner! Met meer dan 25 jaar ervaring in ondernemerschap,…" at bounding box center [356, 164] width 587 height 299
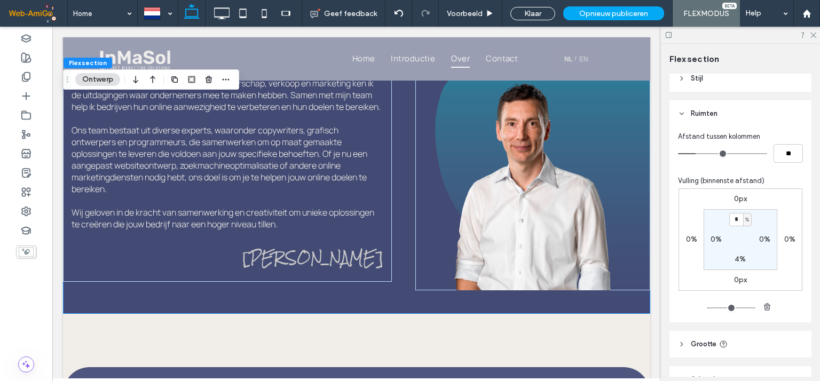
scroll to position [142, 0]
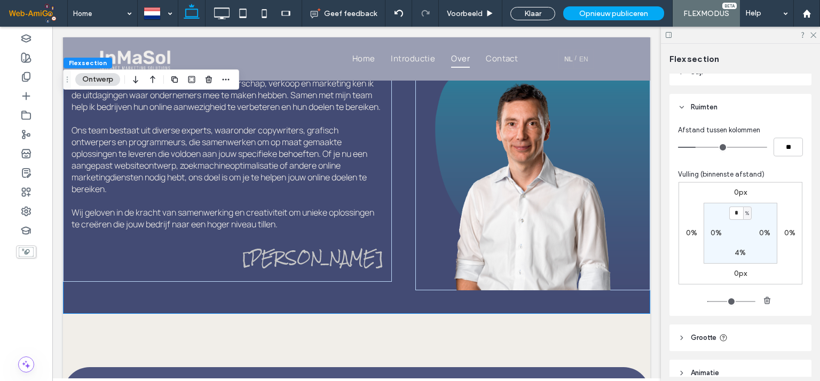
click at [734, 253] on label "4%" at bounding box center [739, 252] width 11 height 9
type input "*"
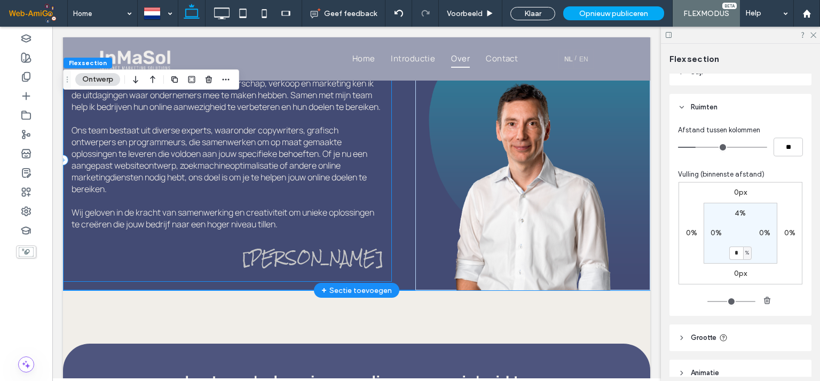
click at [226, 282] on div "InMaSol, jouw online partner! Met meer dan 25 jaar ervaring in ondernemerschap,…" at bounding box center [227, 159] width 329 height 243
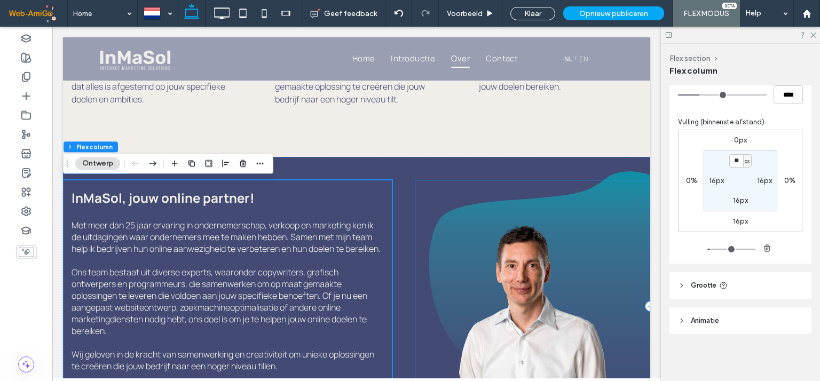
scroll to position [650, 0]
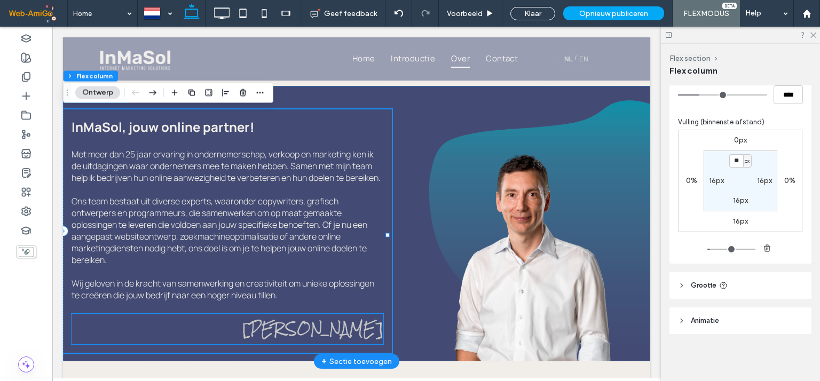
click at [228, 324] on p "[PERSON_NAME]" at bounding box center [227, 329] width 312 height 30
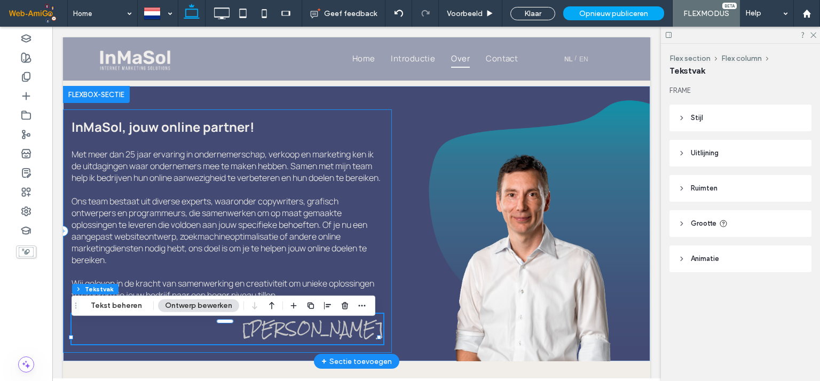
click at [225, 353] on div "InMaSol, jouw online partner! Met meer dan 25 jaar ervaring in ondernemerschap,…" at bounding box center [227, 230] width 329 height 243
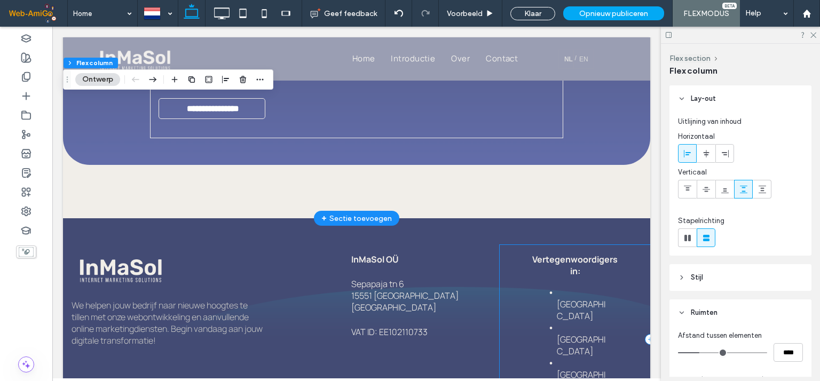
scroll to position [1373, 0]
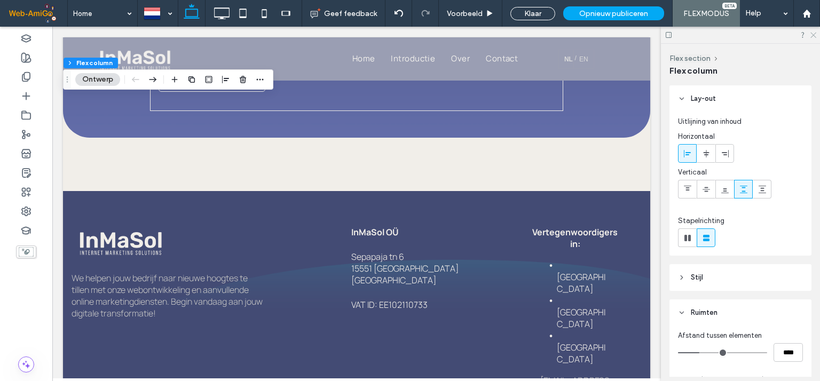
click at [810, 32] on icon at bounding box center [812, 34] width 7 height 7
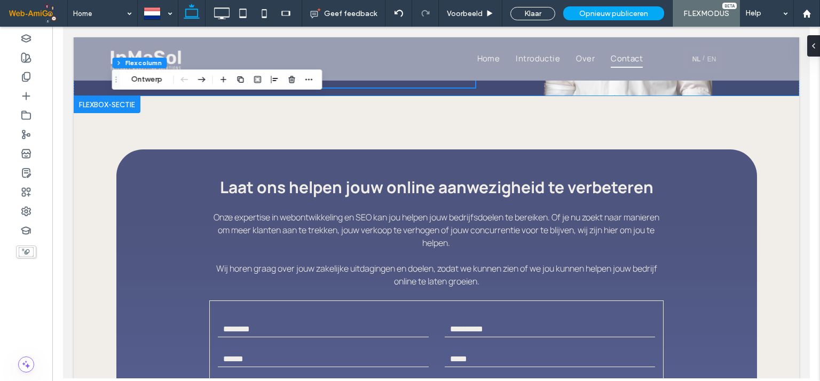
scroll to position [679, 0]
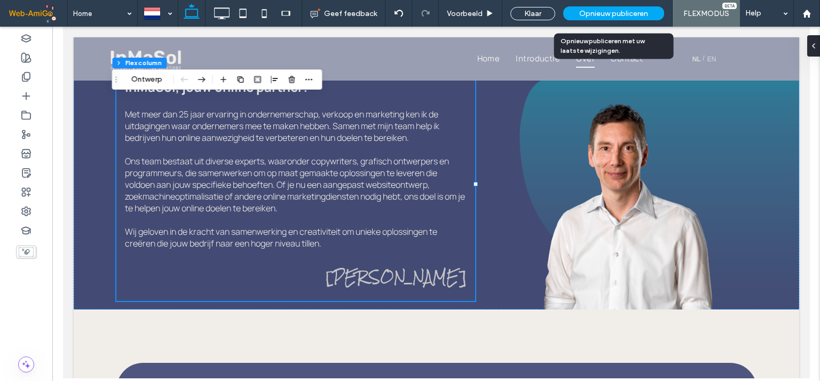
click at [616, 12] on span "Opnieuw publiceren" at bounding box center [613, 13] width 69 height 9
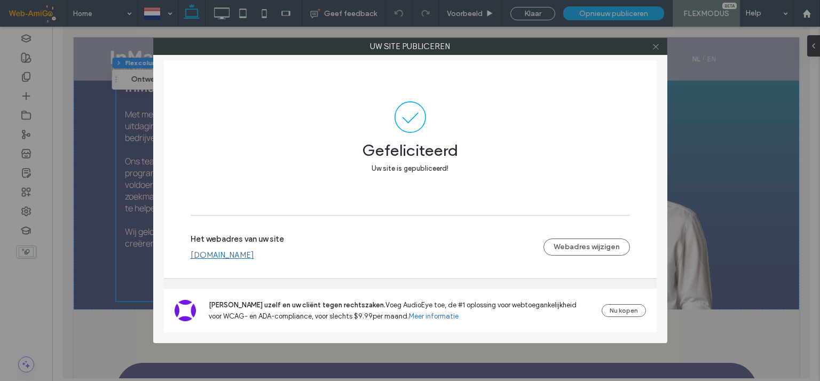
click at [654, 46] on icon at bounding box center [655, 47] width 8 height 8
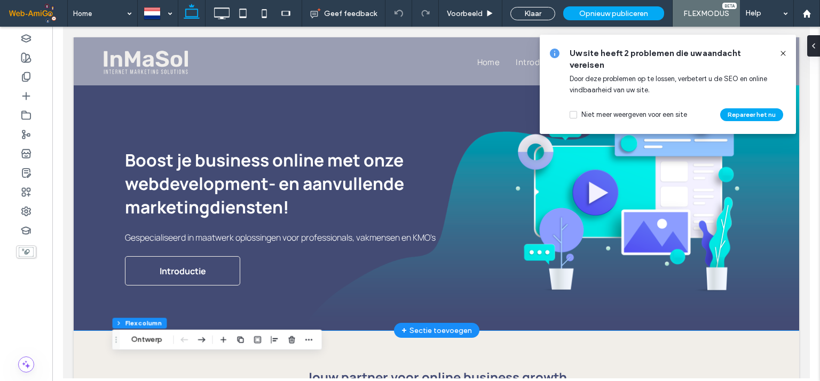
scroll to position [0, 0]
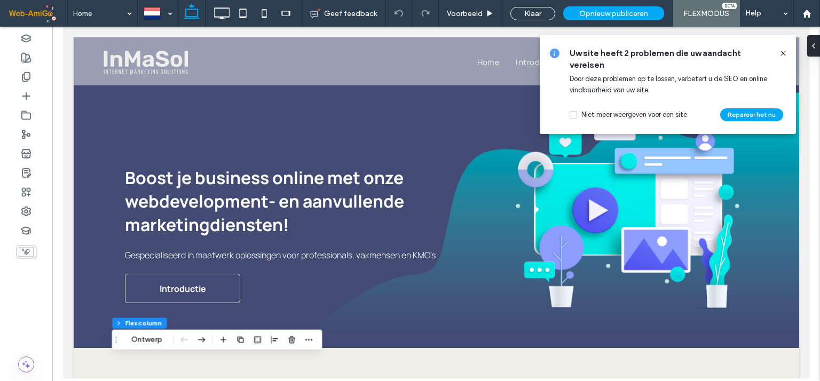
click at [783, 51] on icon at bounding box center [782, 53] width 9 height 9
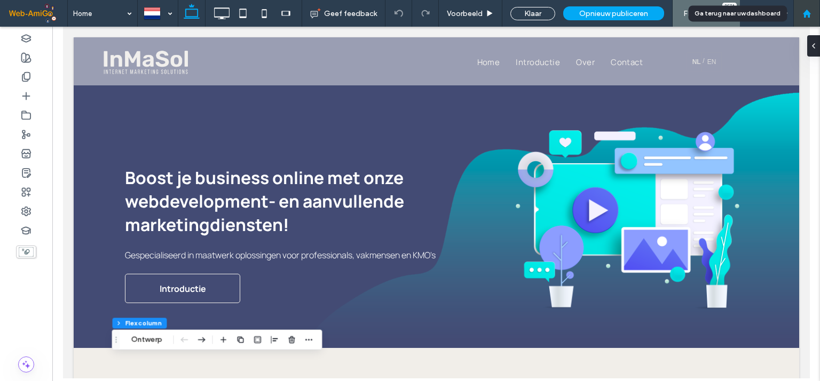
click at [807, 15] on icon at bounding box center [806, 13] width 9 height 9
